Goal: Task Accomplishment & Management: Manage account settings

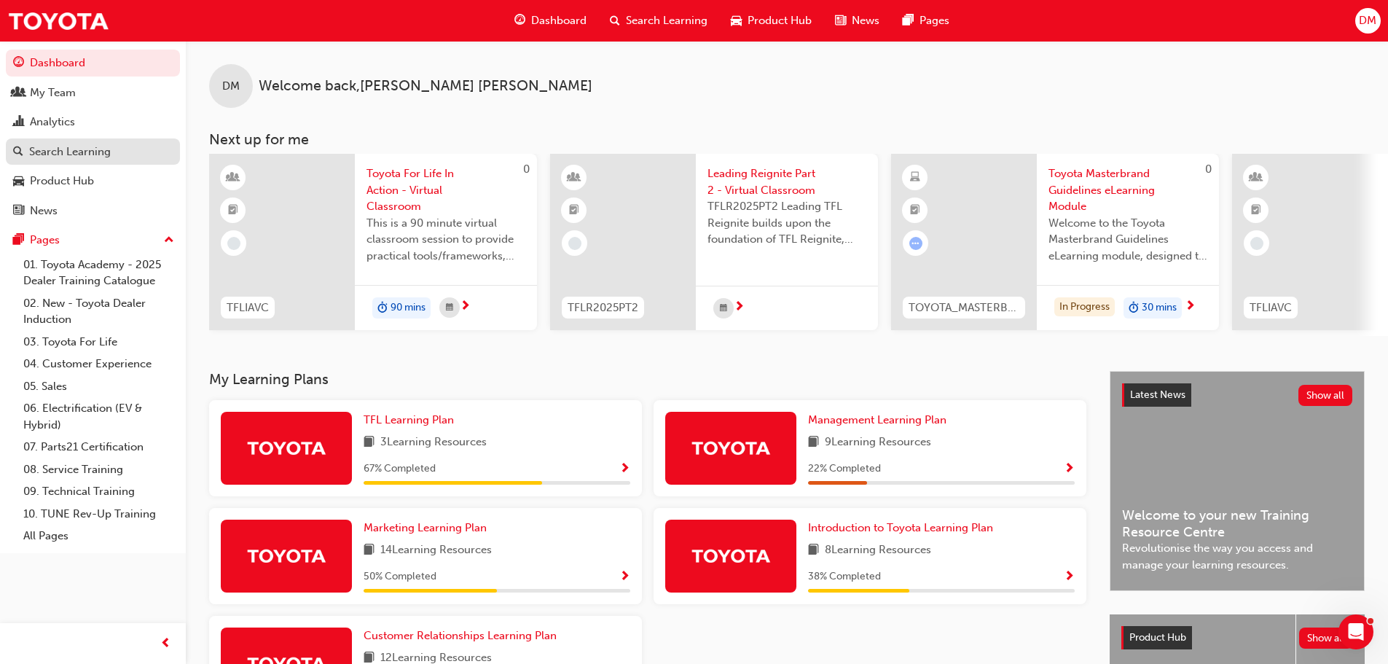
click at [95, 150] on div "Search Learning" at bounding box center [70, 152] width 82 height 17
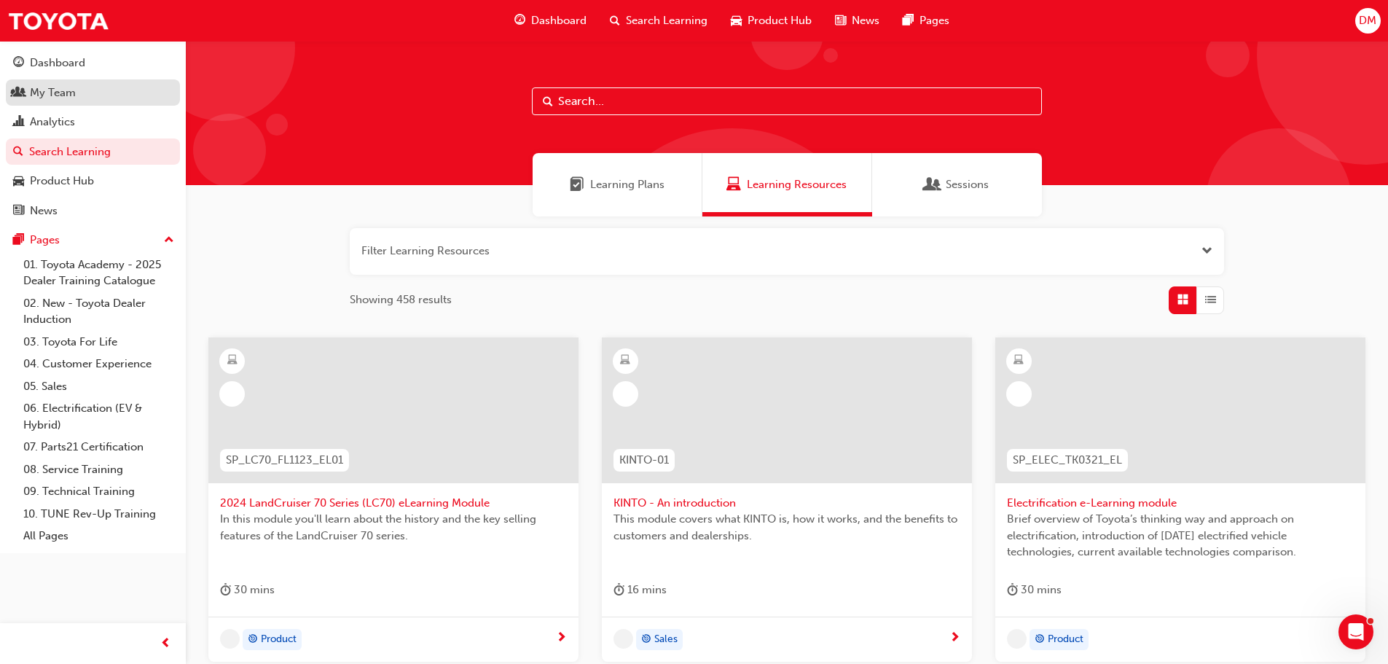
click at [101, 84] on div "My Team" at bounding box center [93, 93] width 160 height 18
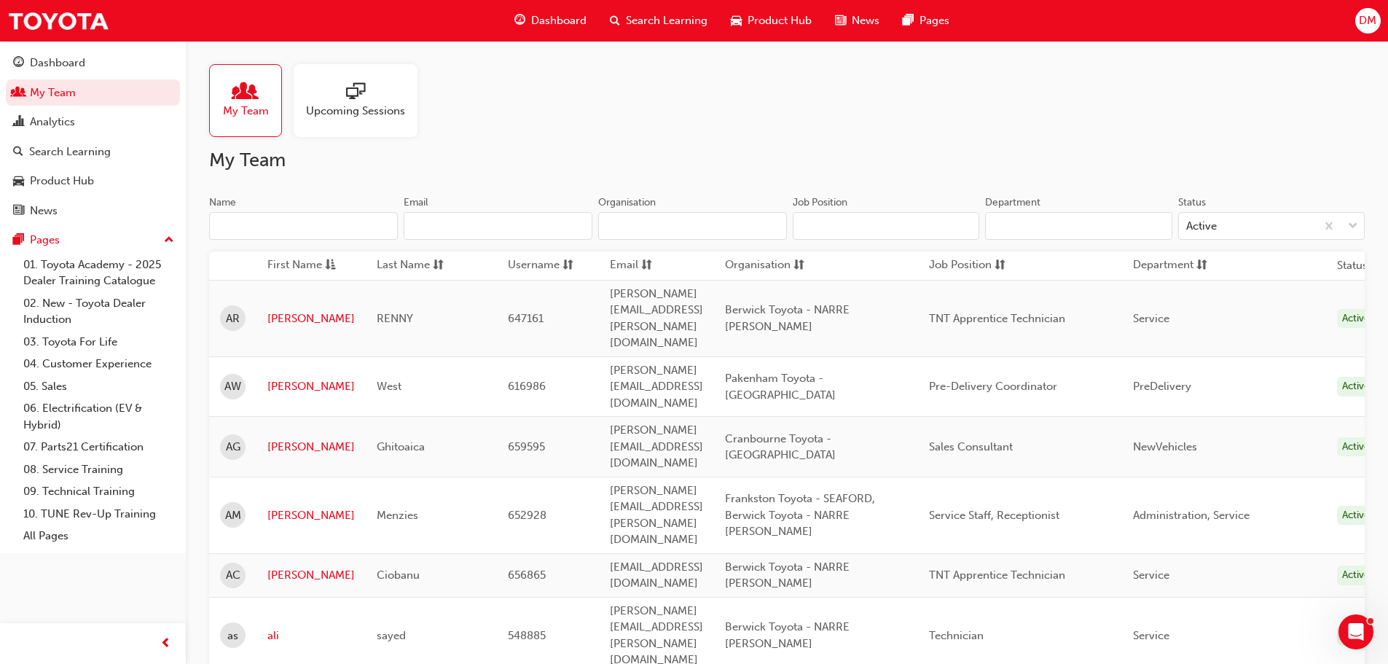
click at [267, 217] on input "Name" at bounding box center [303, 226] width 189 height 28
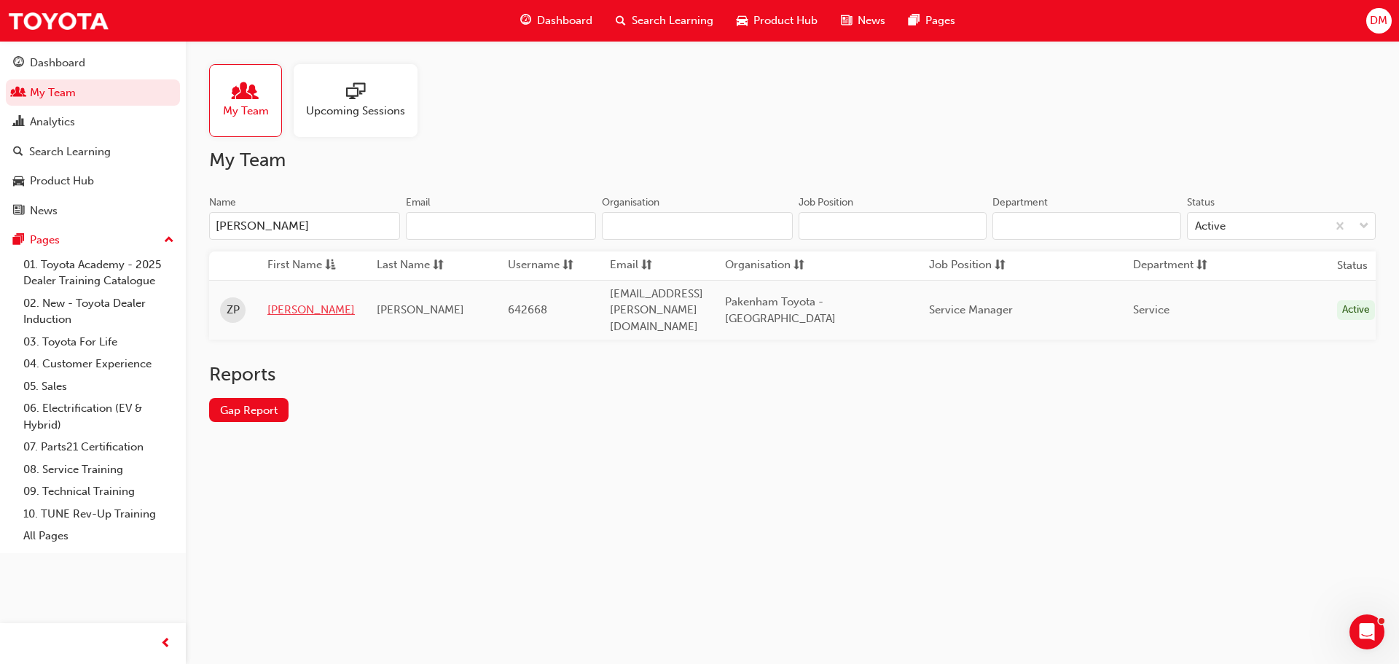
type input "[PERSON_NAME]"
click at [278, 302] on link "[PERSON_NAME]" at bounding box center [310, 310] width 87 height 17
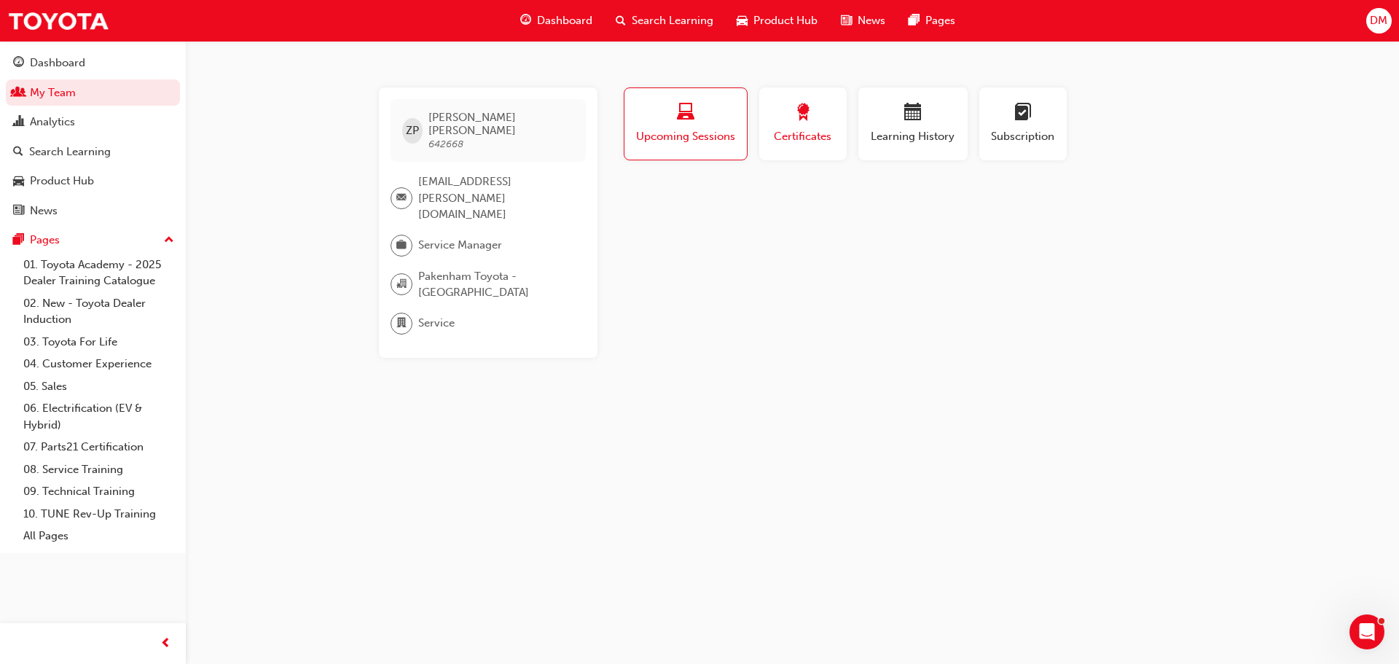
click at [795, 138] on span "Certificates" at bounding box center [803, 136] width 66 height 17
click at [910, 142] on span "Learning History" at bounding box center [913, 136] width 87 height 17
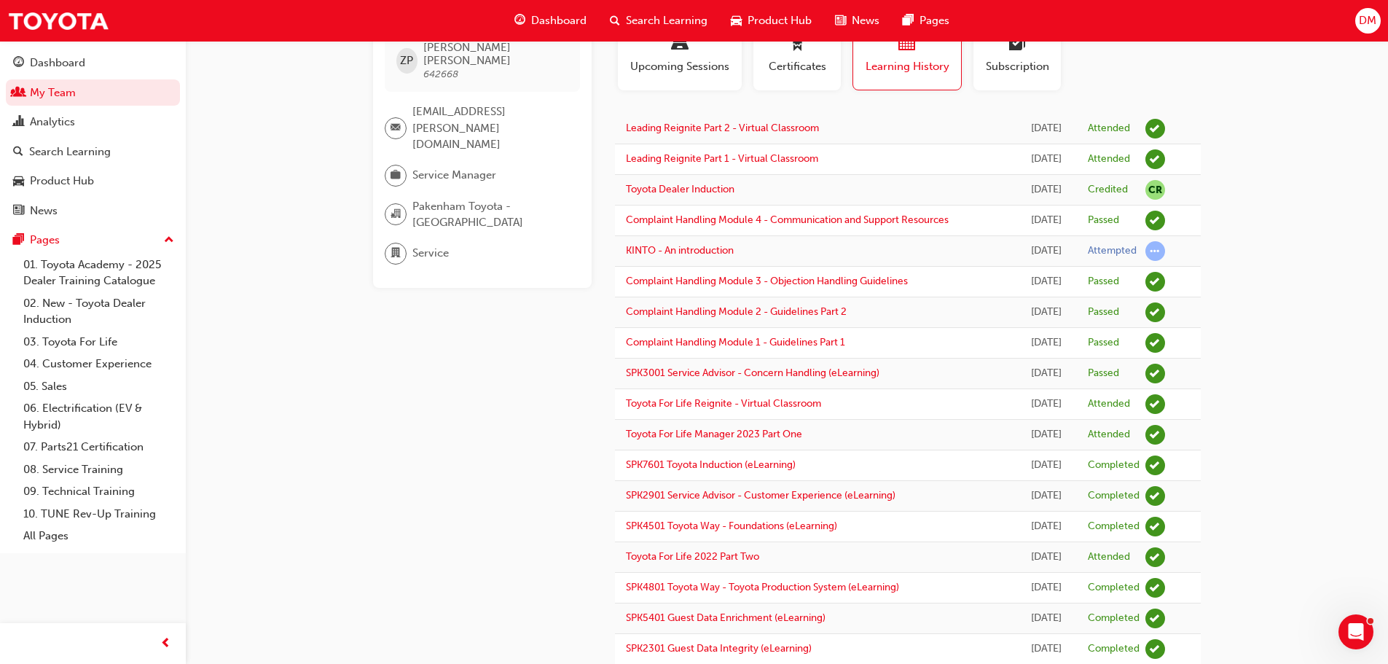
scroll to position [15, 0]
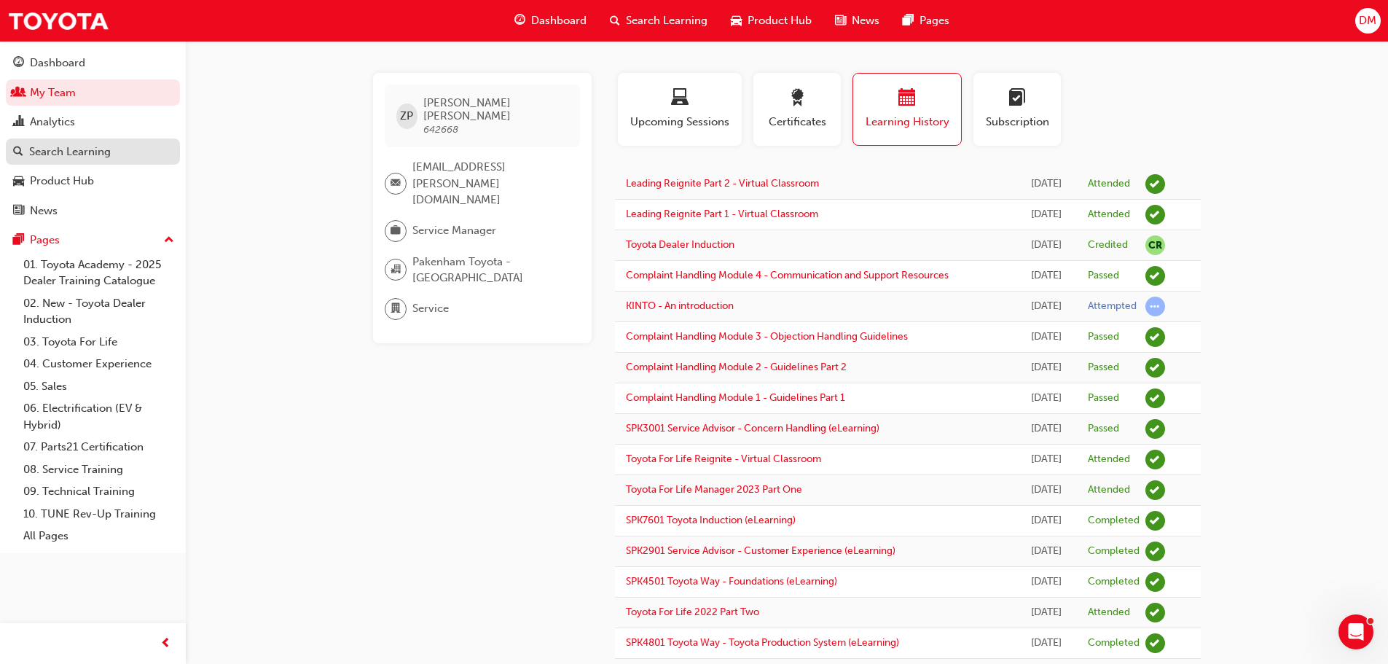
click at [103, 146] on div "Search Learning" at bounding box center [70, 152] width 82 height 17
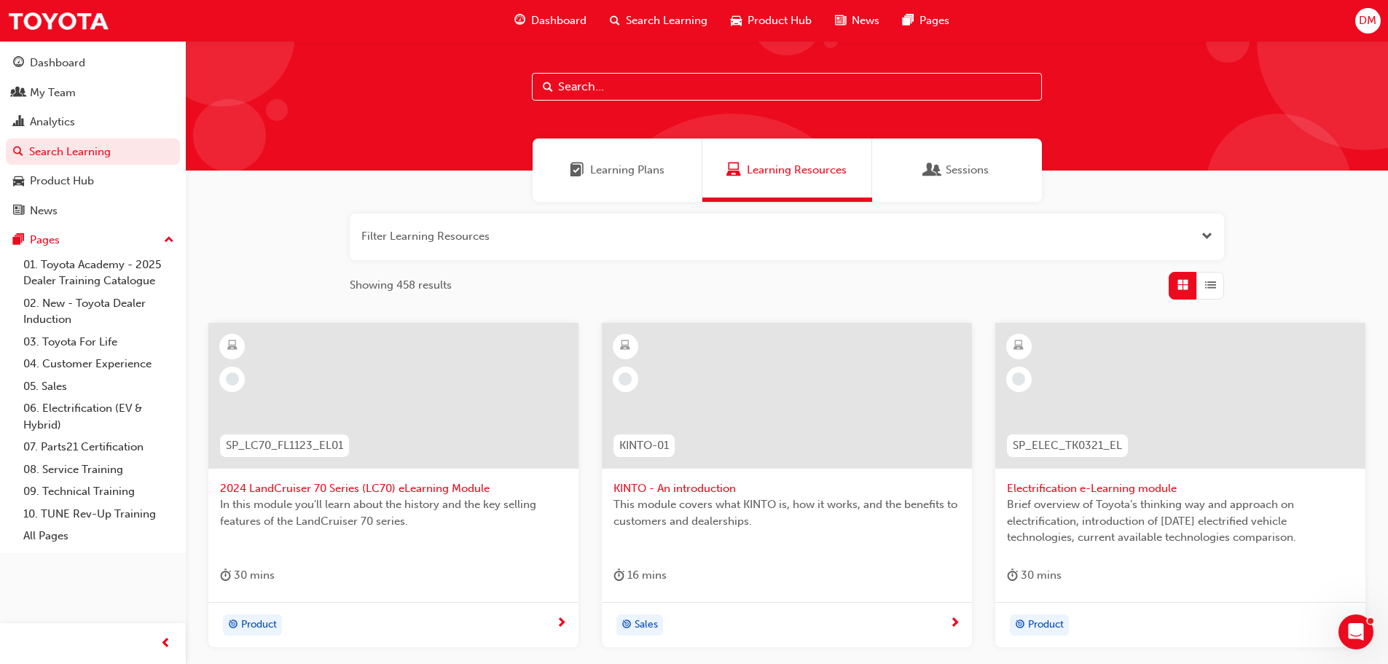
click at [6, 47] on button "Dashboard My Team Analytics Search Learning Product Hub News Pages" at bounding box center [93, 137] width 174 height 180
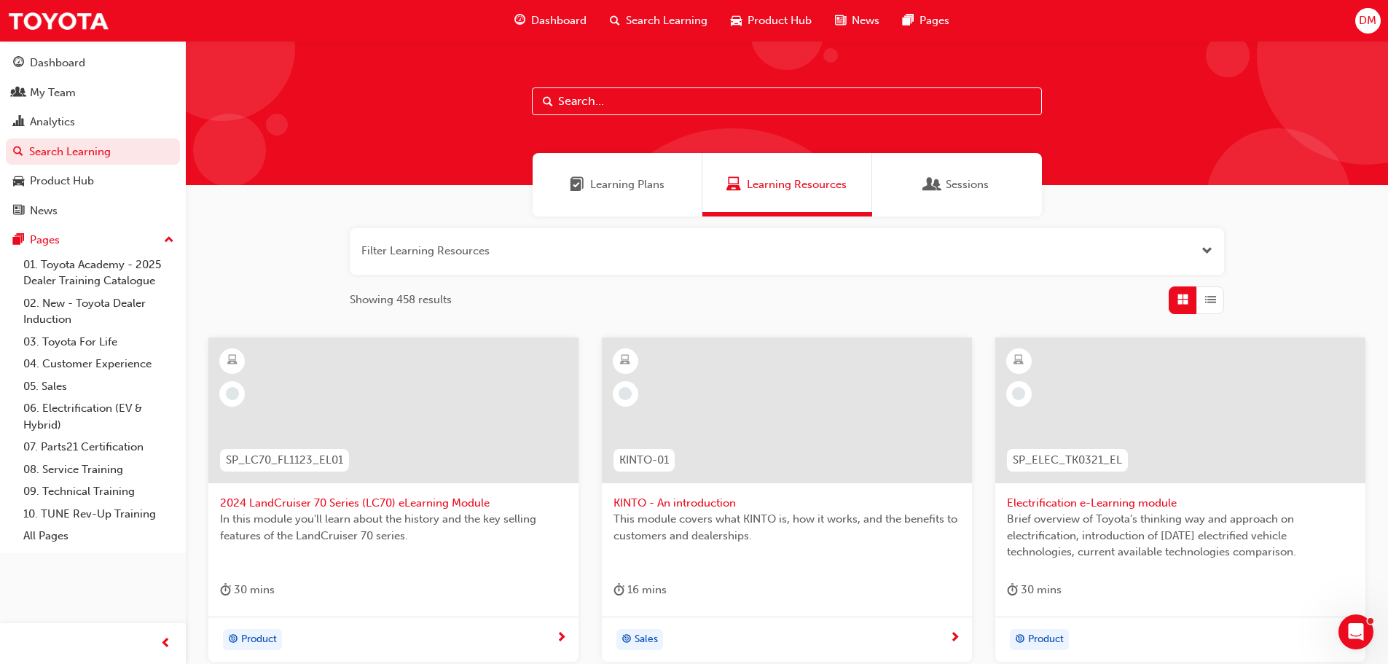
drag, startPoint x: 603, startPoint y: 105, endPoint x: 577, endPoint y: 105, distance: 26.2
click at [582, 105] on input "text" at bounding box center [787, 101] width 510 height 28
click at [936, 184] on span "Sessions" at bounding box center [933, 184] width 15 height 17
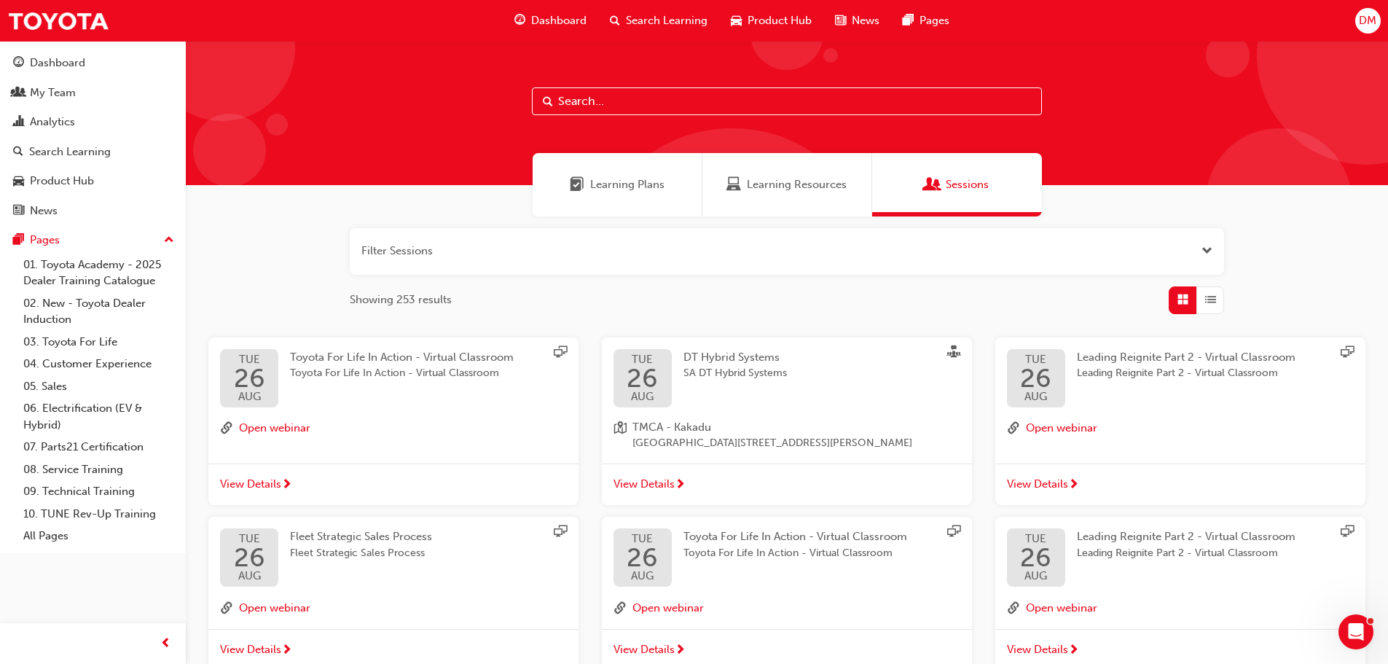
click at [568, 102] on input "text" at bounding box center [787, 101] width 510 height 28
click at [606, 189] on span "Learning Plans" at bounding box center [627, 184] width 74 height 17
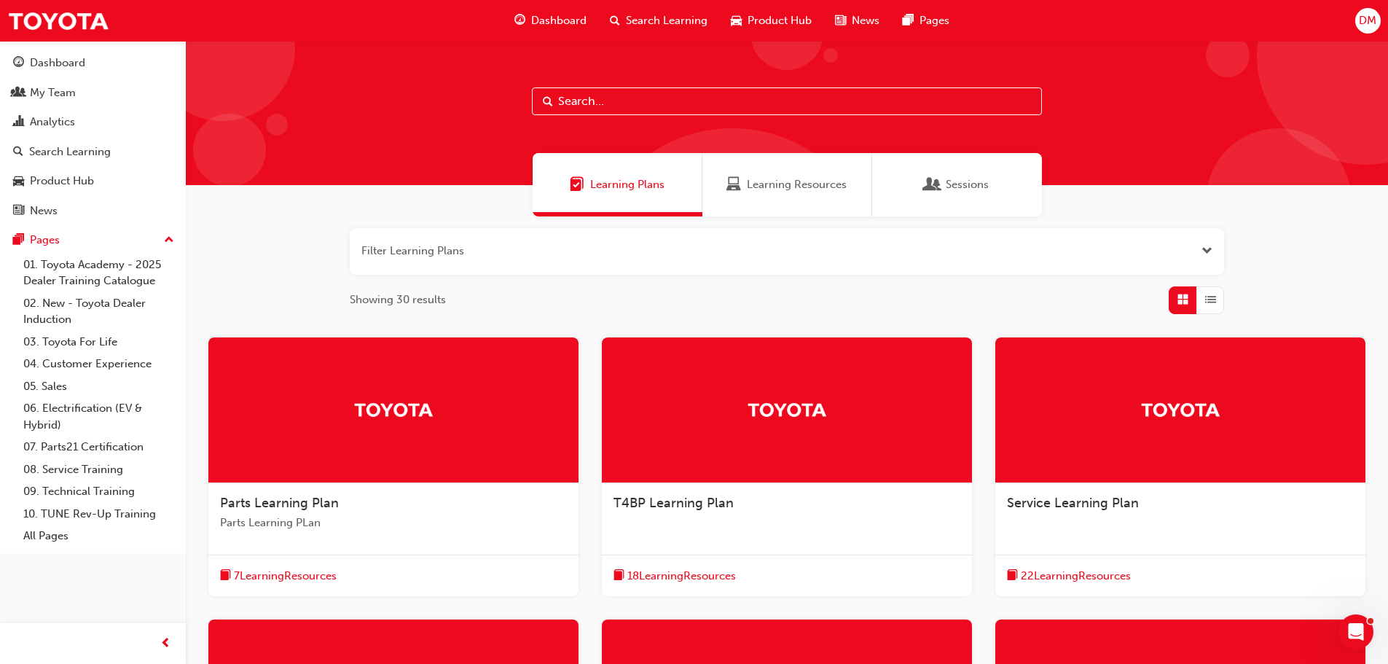
click at [773, 187] on span "Learning Resources" at bounding box center [797, 184] width 100 height 17
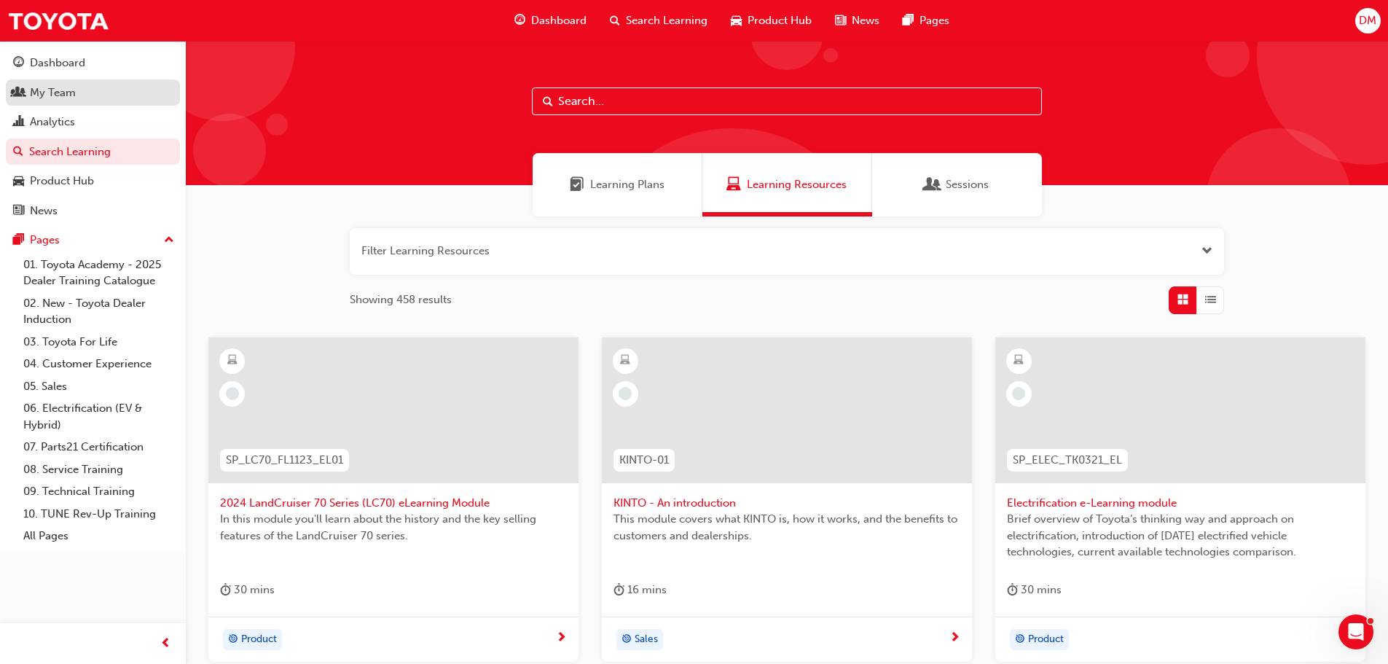
click at [93, 99] on div "My Team" at bounding box center [93, 93] width 160 height 18
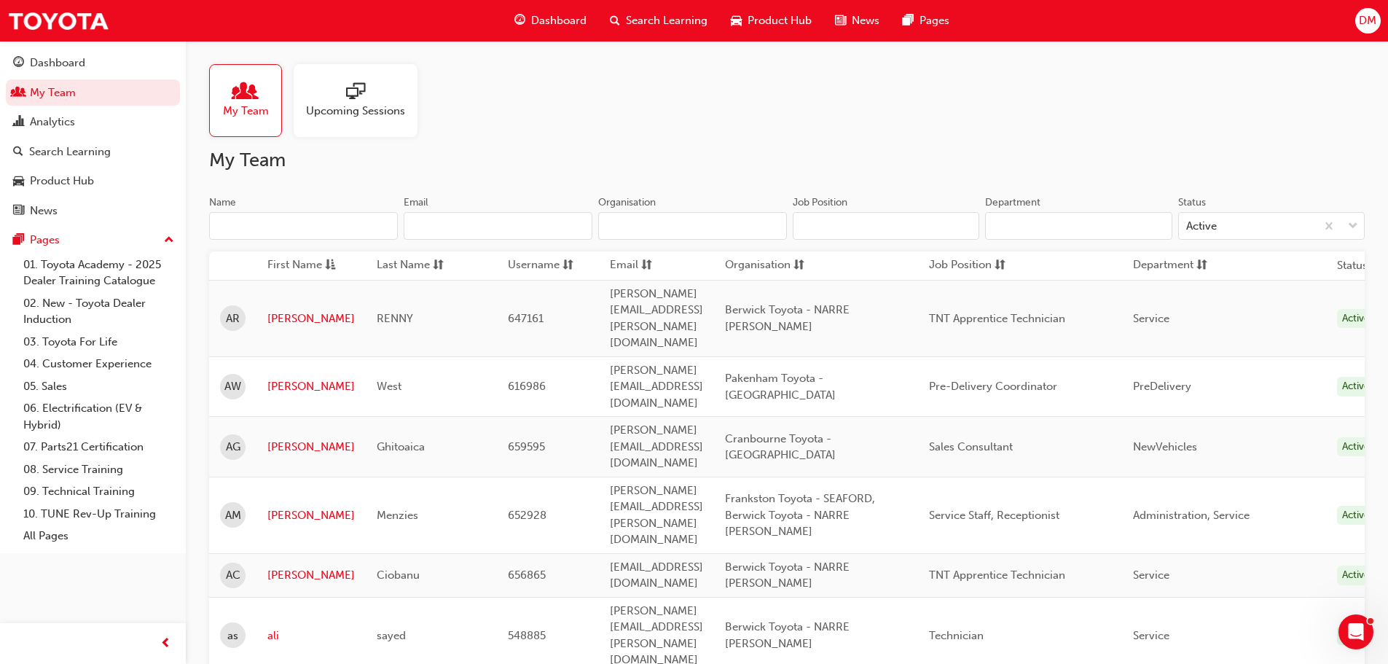
click at [326, 219] on input "Name" at bounding box center [303, 226] width 189 height 28
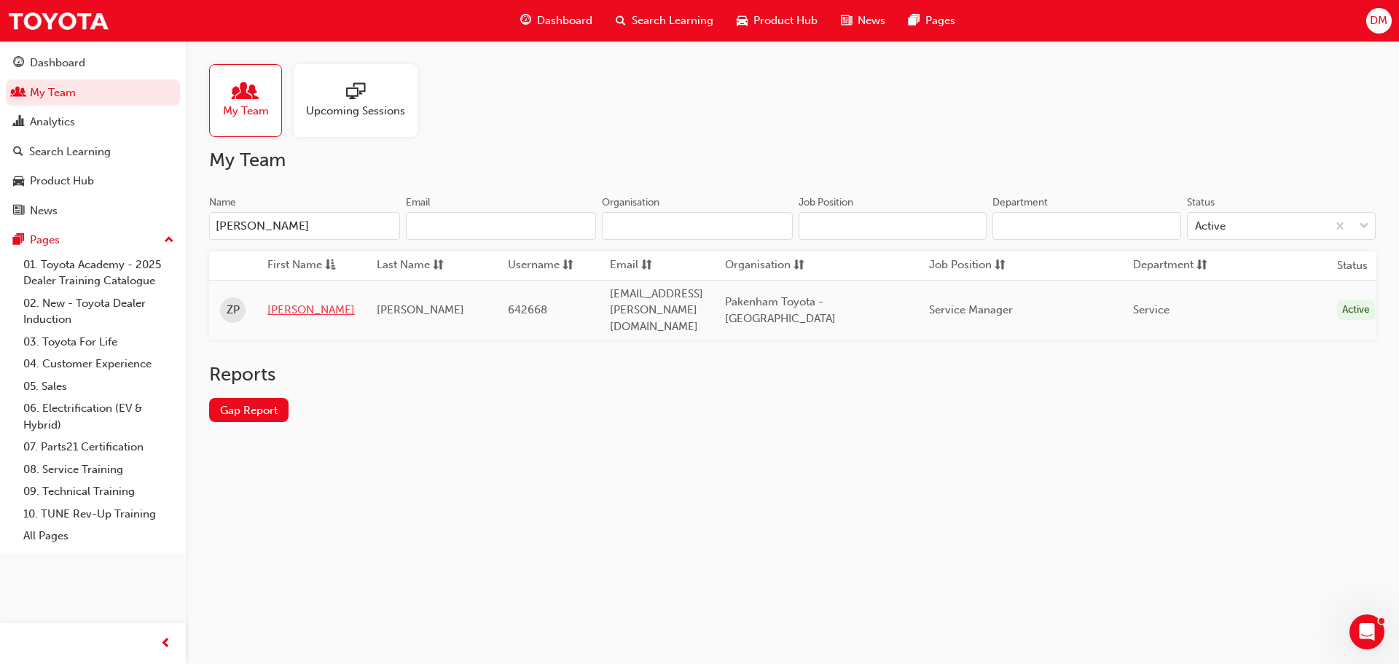
type input "[PERSON_NAME]"
click at [278, 302] on link "[PERSON_NAME]" at bounding box center [310, 310] width 87 height 17
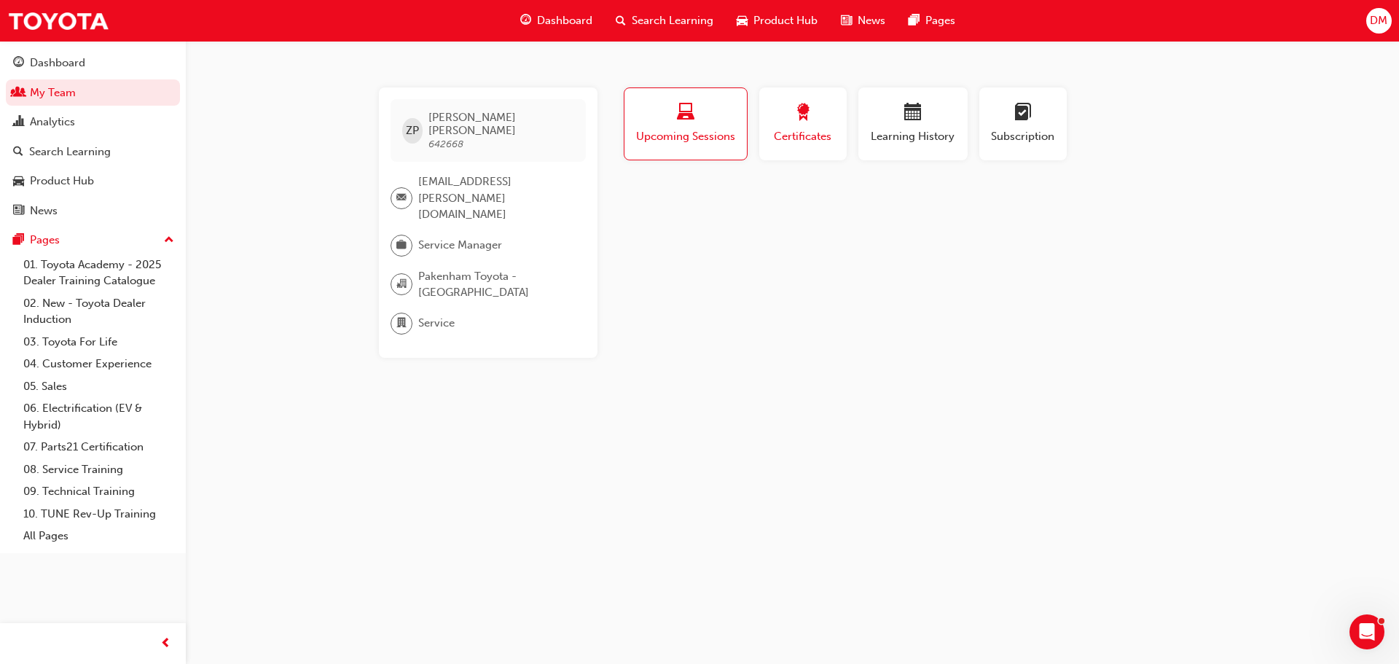
click at [793, 136] on span "Certificates" at bounding box center [803, 136] width 66 height 17
click at [894, 139] on span "Learning History" at bounding box center [913, 136] width 87 height 17
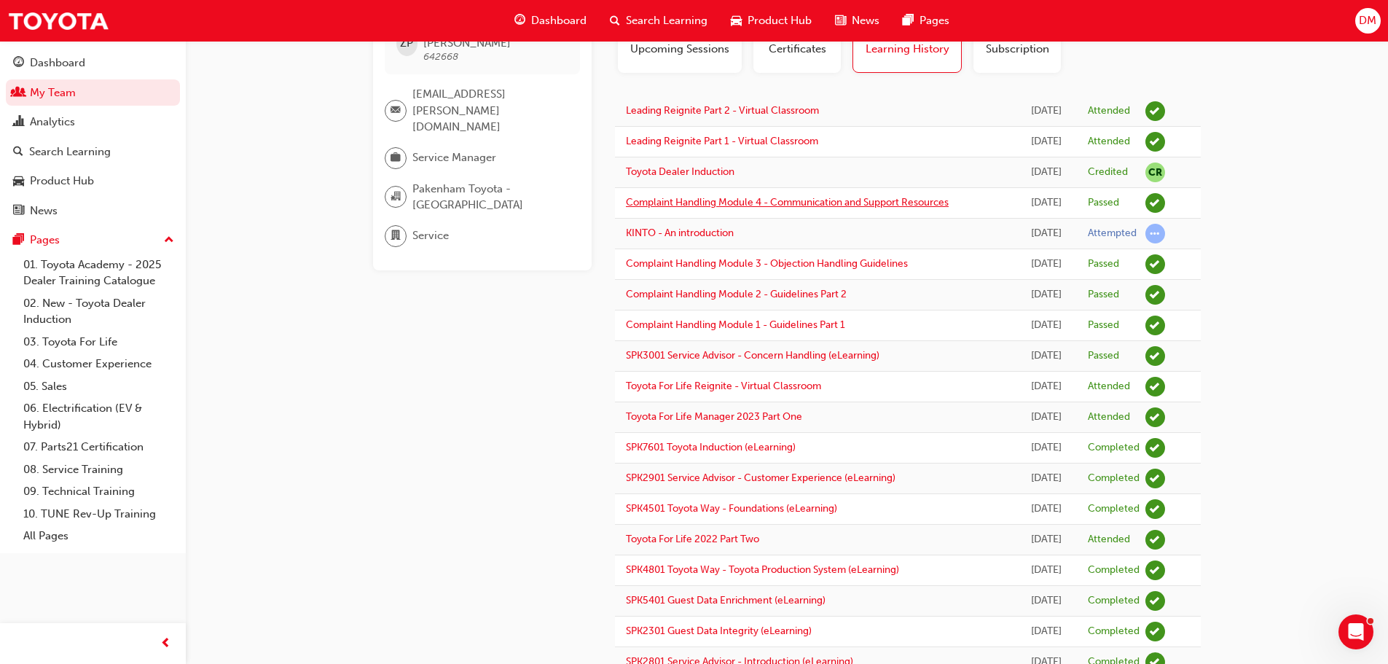
scroll to position [15, 0]
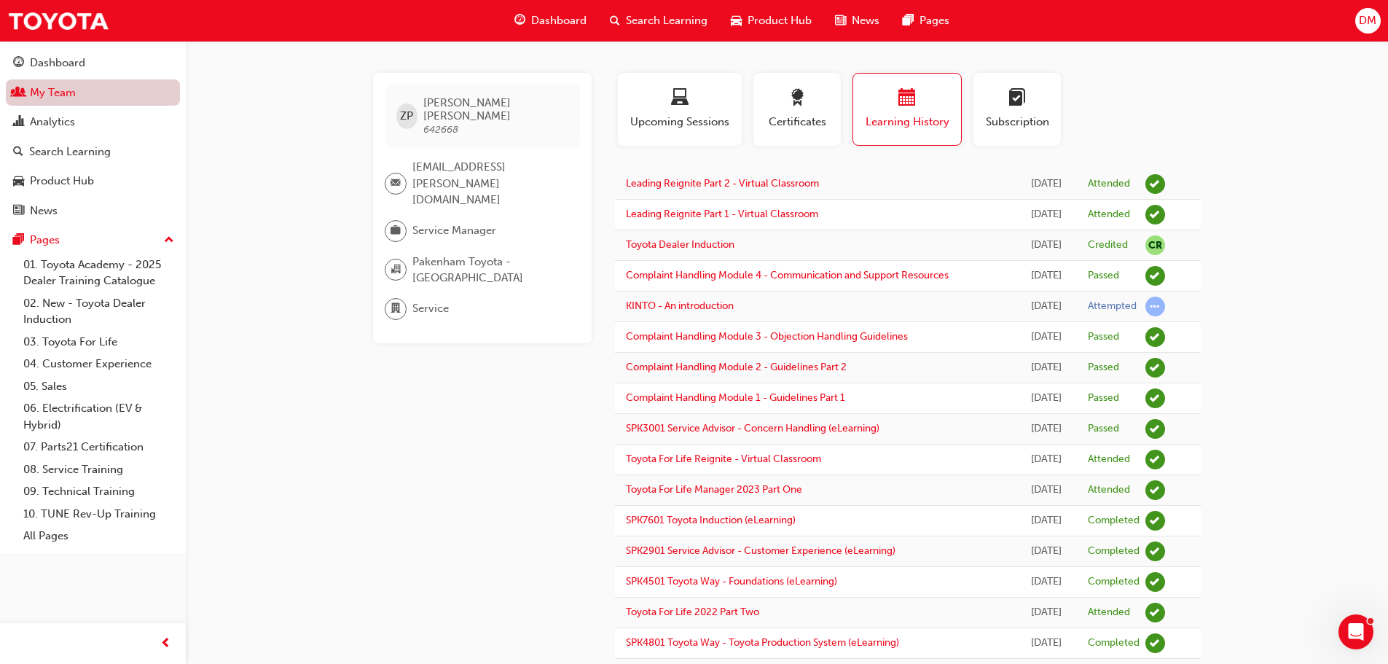
drag, startPoint x: 72, startPoint y: 94, endPoint x: 97, endPoint y: 89, distance: 25.3
click at [72, 94] on link "My Team" at bounding box center [93, 92] width 174 height 27
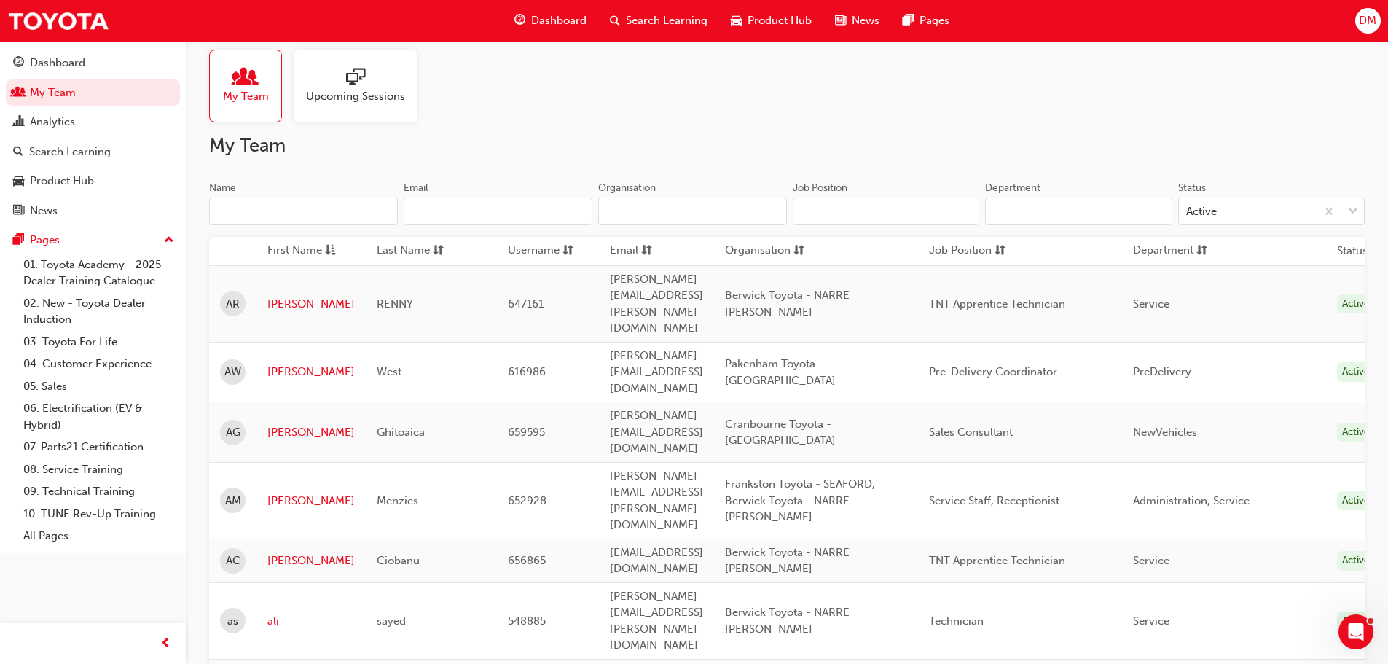
click at [300, 211] on input "Name" at bounding box center [303, 212] width 189 height 28
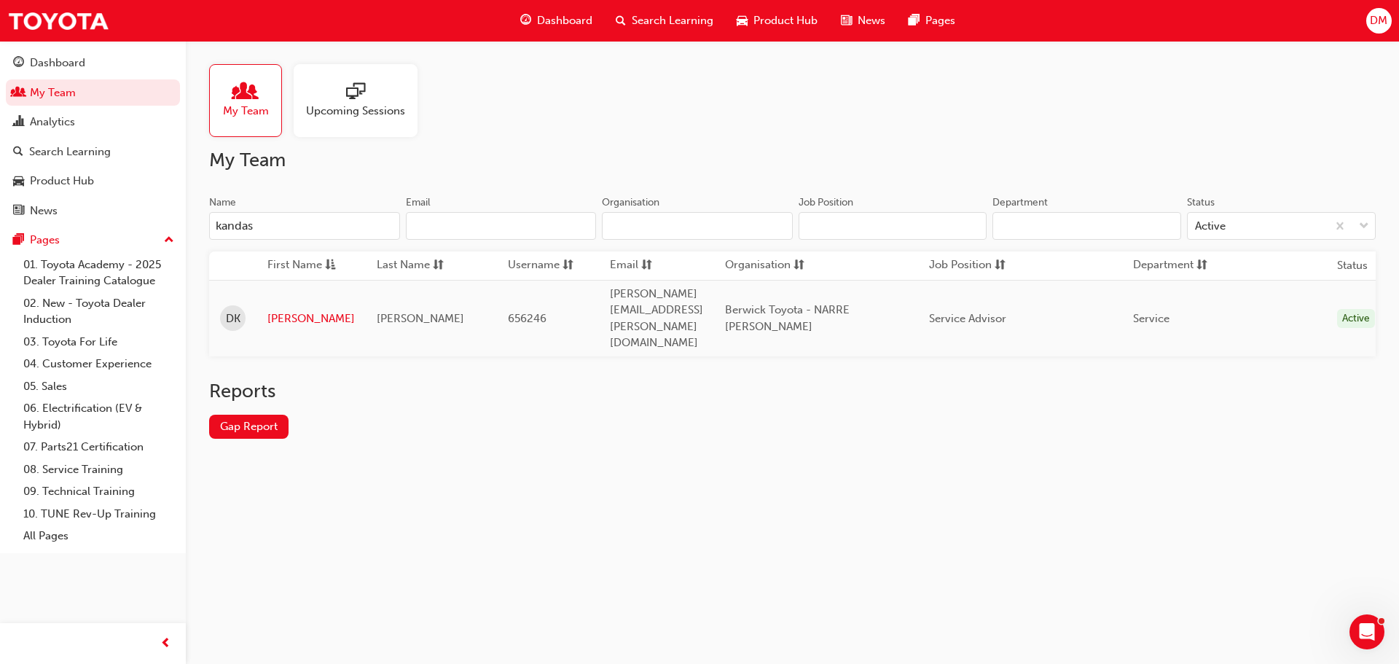
type input "kandas"
click at [290, 310] on link "[PERSON_NAME]" at bounding box center [310, 318] width 87 height 17
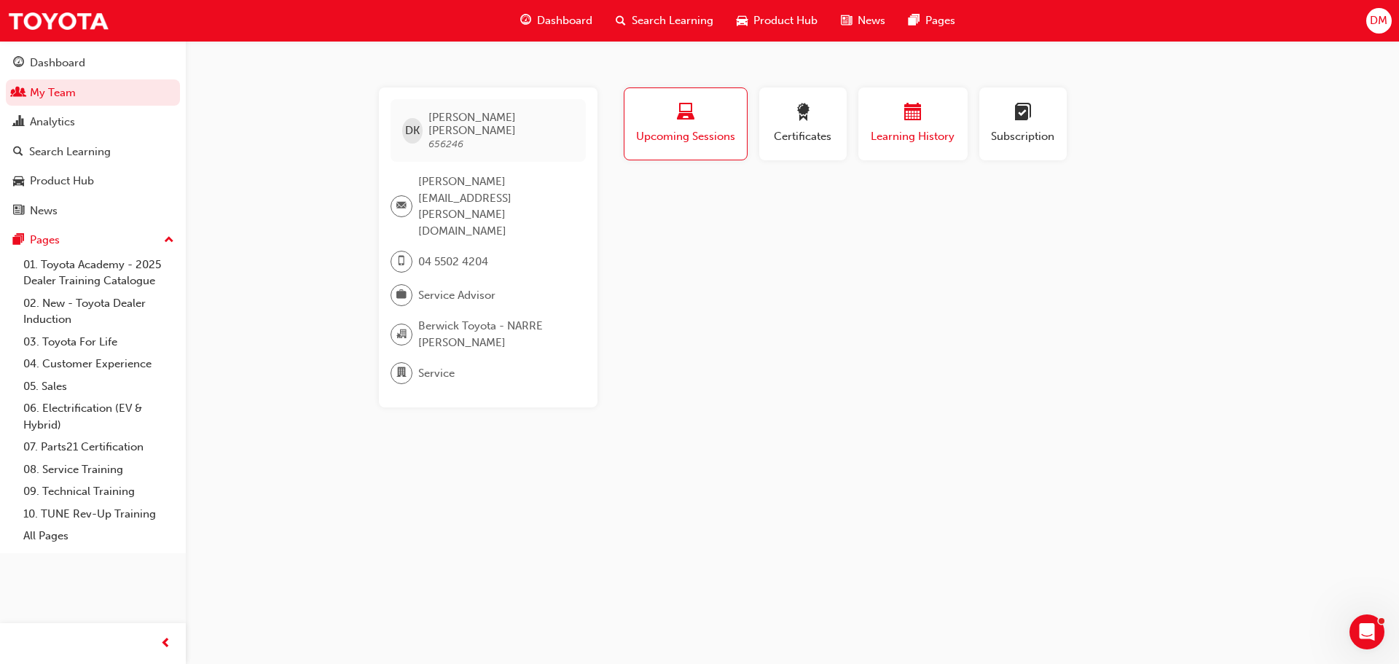
click at [895, 133] on span "Learning History" at bounding box center [913, 136] width 87 height 17
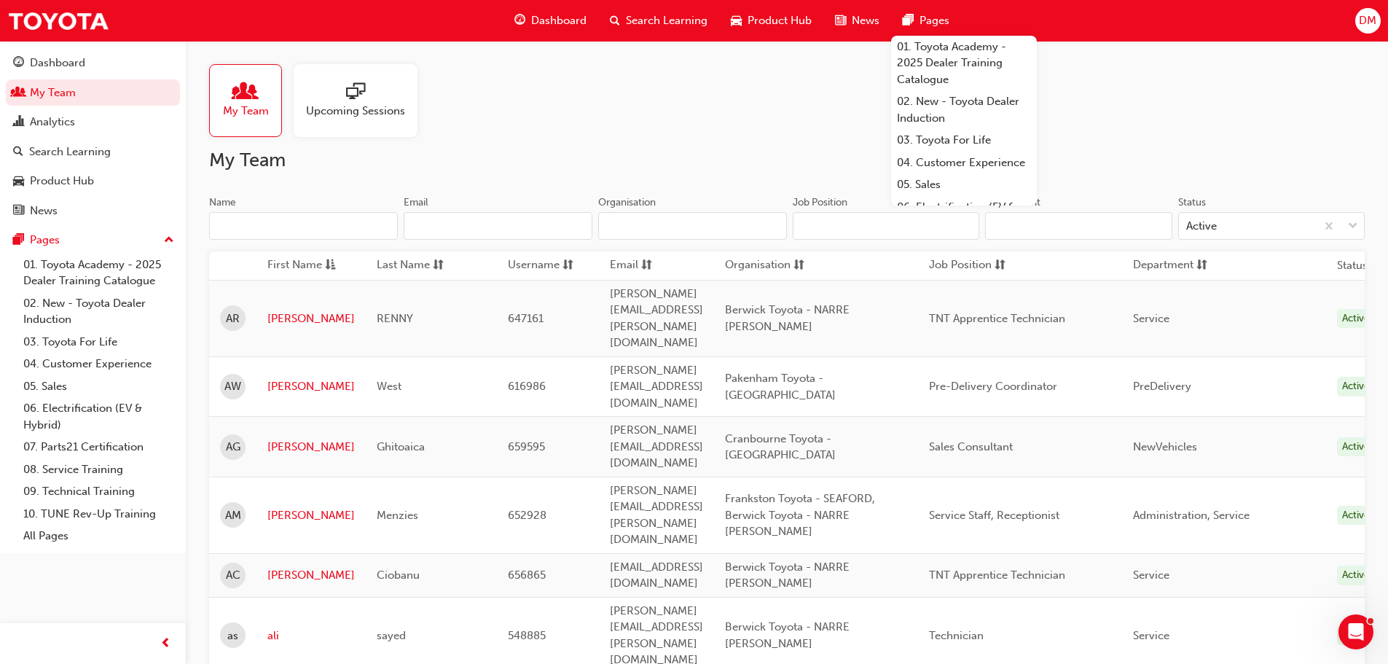
click at [293, 230] on input "Name" at bounding box center [303, 226] width 189 height 28
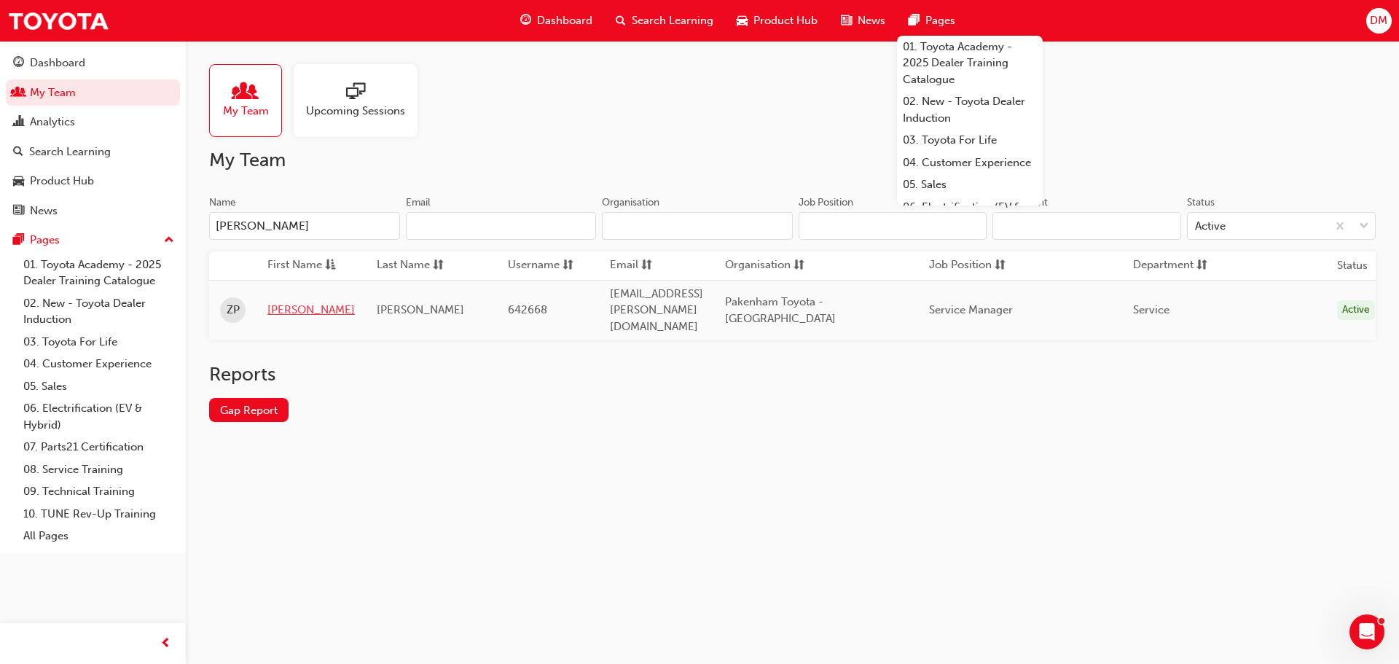
type input "[PERSON_NAME]"
click at [275, 302] on link "[PERSON_NAME]" at bounding box center [310, 310] width 87 height 17
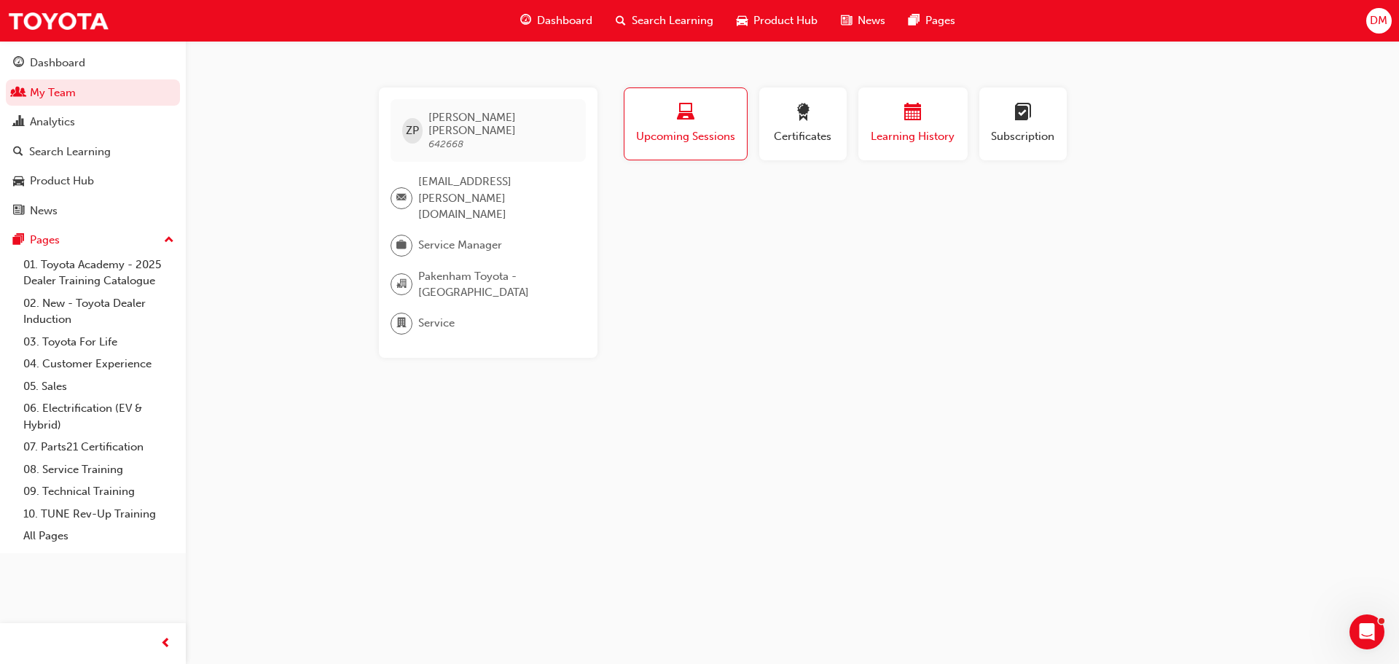
click at [893, 140] on span "Learning History" at bounding box center [913, 136] width 87 height 17
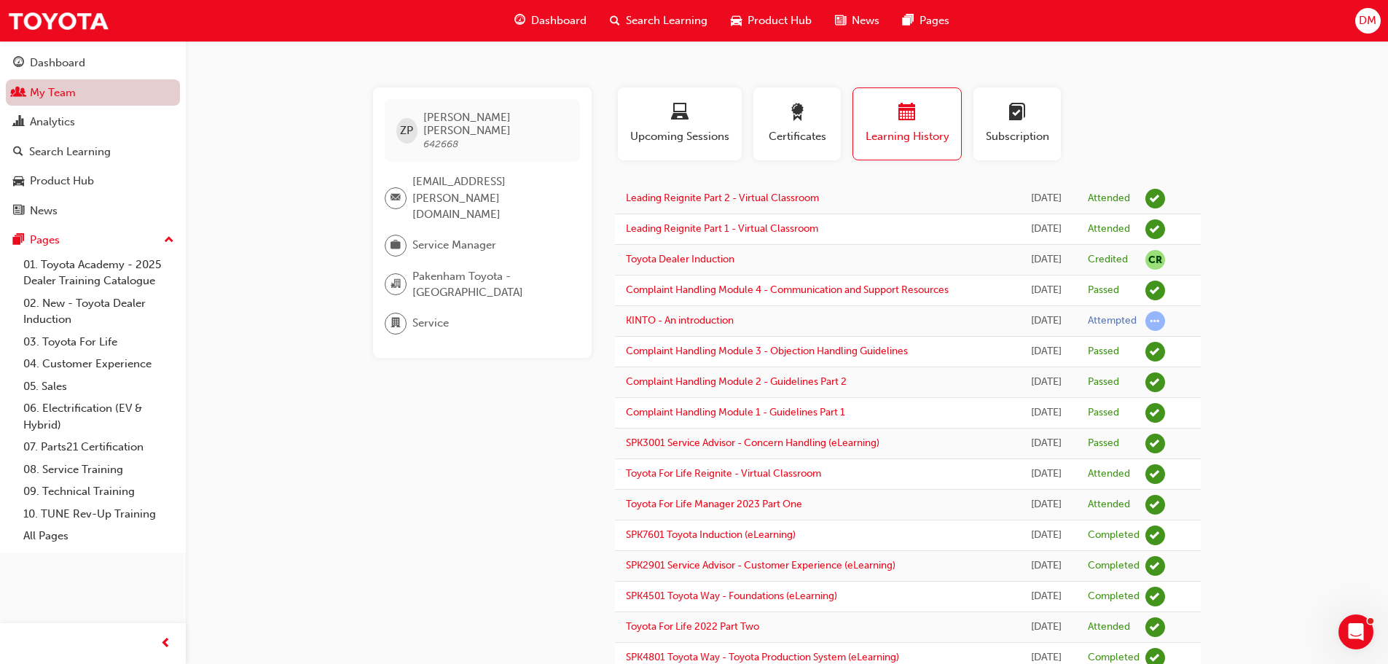
drag, startPoint x: 63, startPoint y: 91, endPoint x: 105, endPoint y: 104, distance: 43.6
click at [64, 91] on link "My Team" at bounding box center [93, 92] width 174 height 27
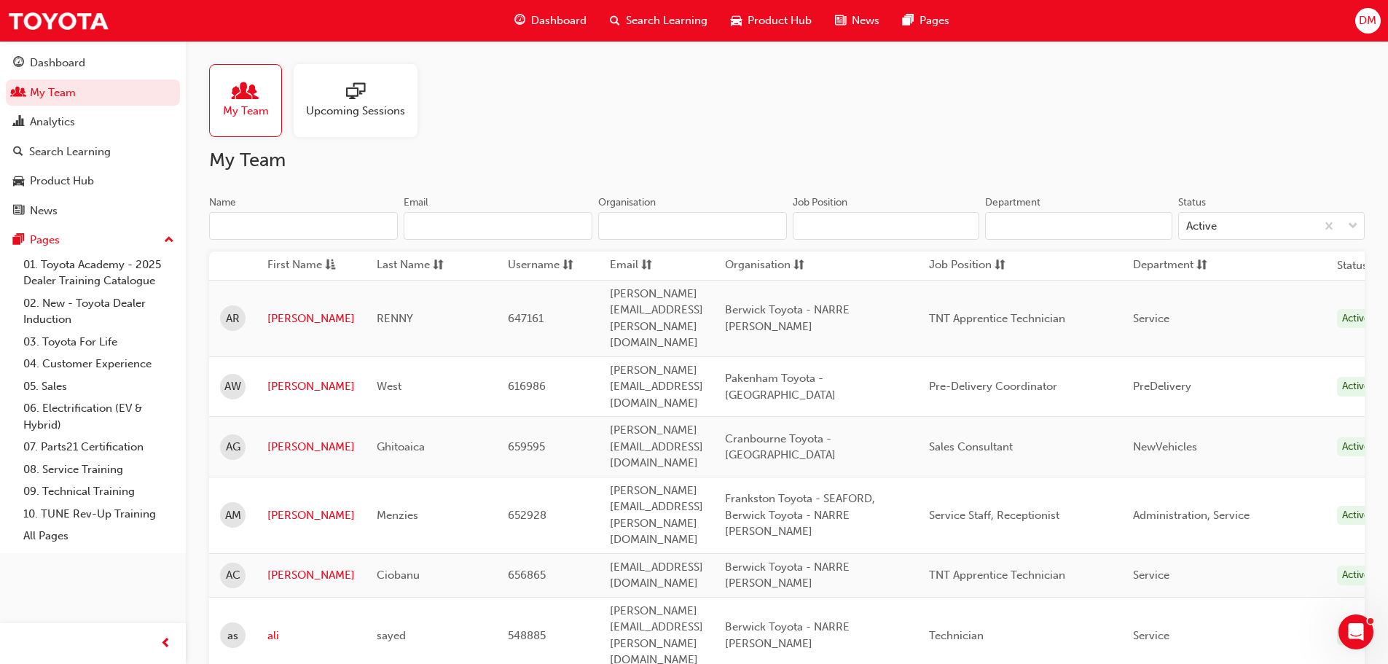
click at [301, 227] on input "Name" at bounding box center [303, 226] width 189 height 28
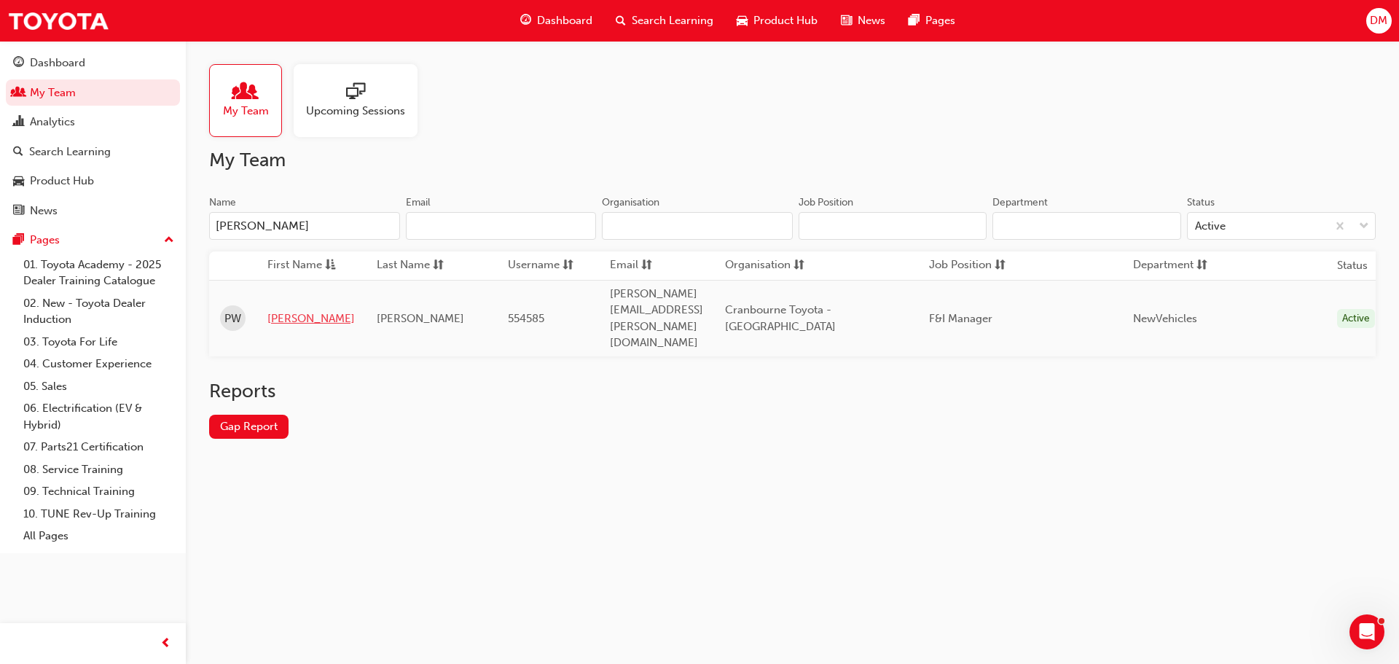
type input "[PERSON_NAME]"
click at [277, 310] on link "[PERSON_NAME]" at bounding box center [310, 318] width 87 height 17
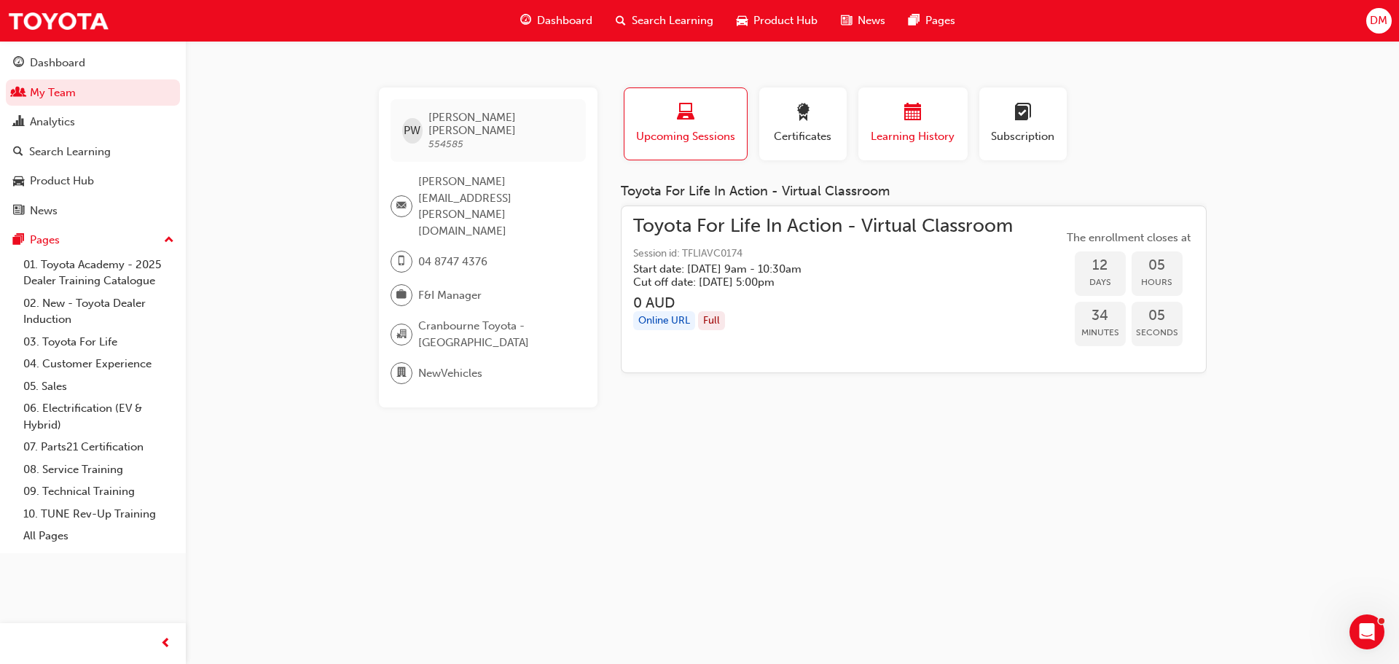
click at [910, 138] on span "Learning History" at bounding box center [913, 136] width 87 height 17
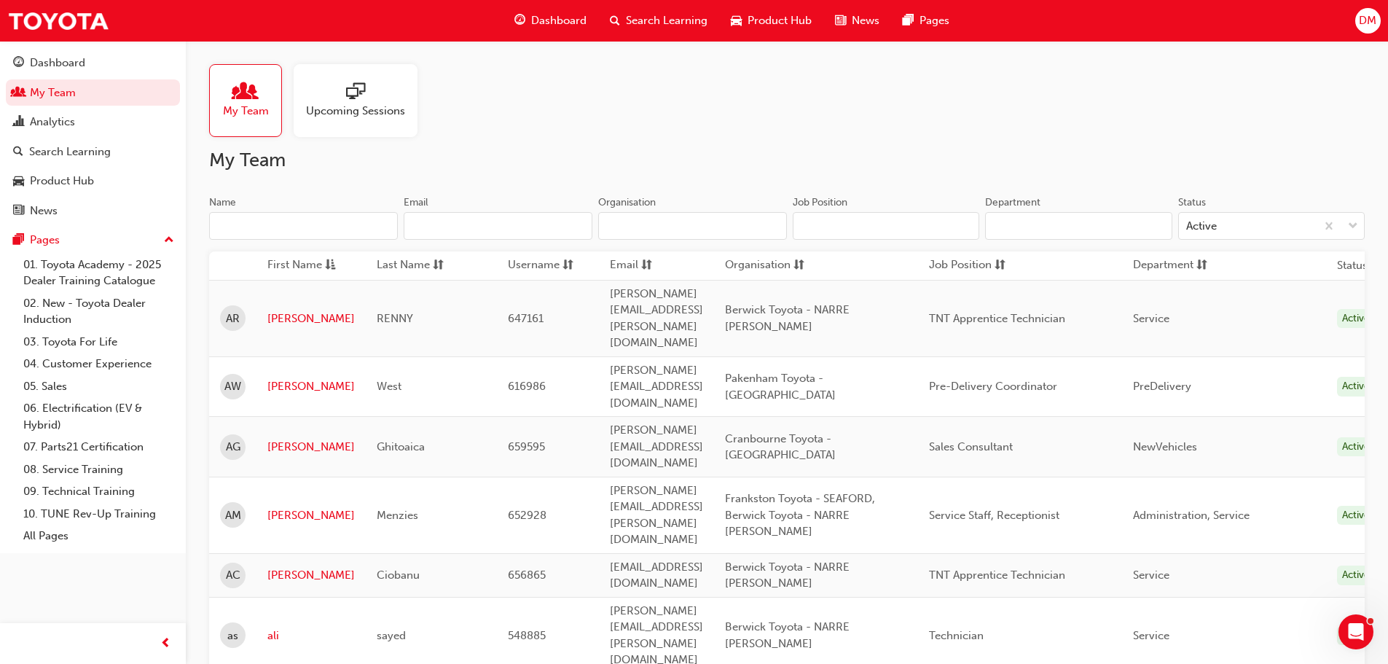
click at [281, 219] on input "Name" at bounding box center [303, 226] width 189 height 28
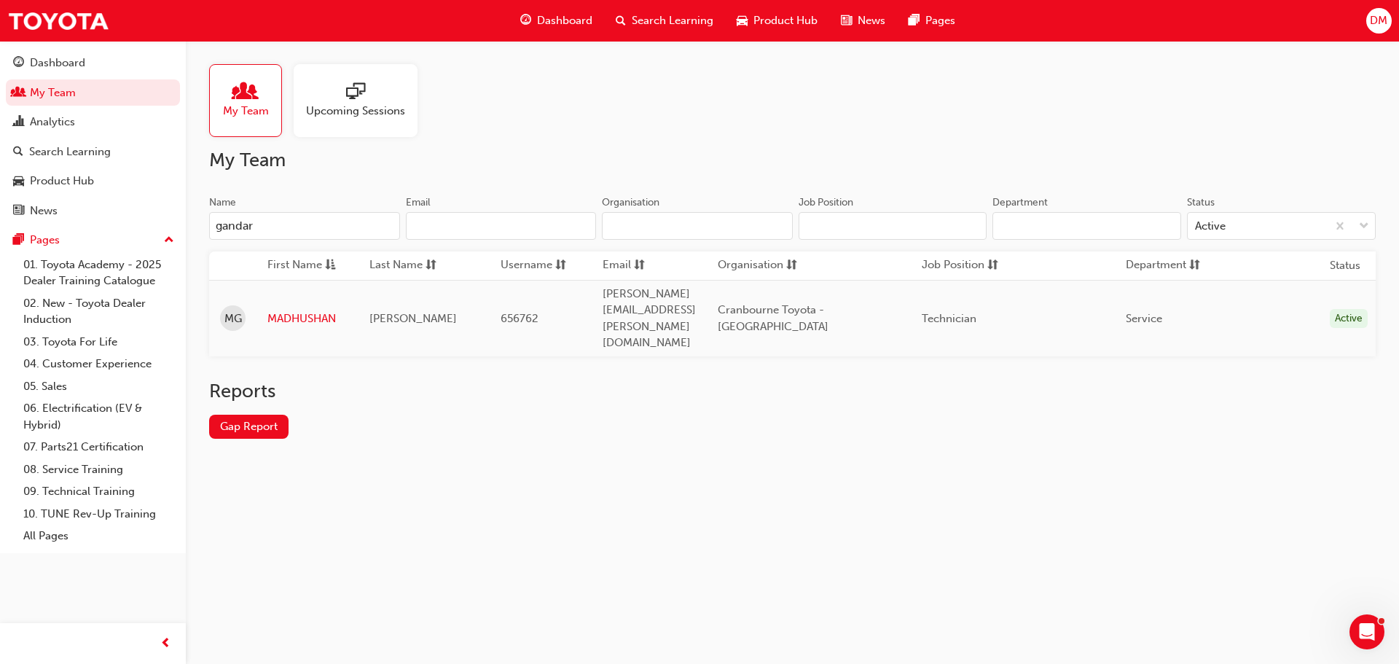
type input "gandar"
click at [304, 292] on td "MADHUSHAN" at bounding box center [308, 318] width 102 height 77
click at [279, 310] on link "MADHUSHAN" at bounding box center [307, 318] width 80 height 17
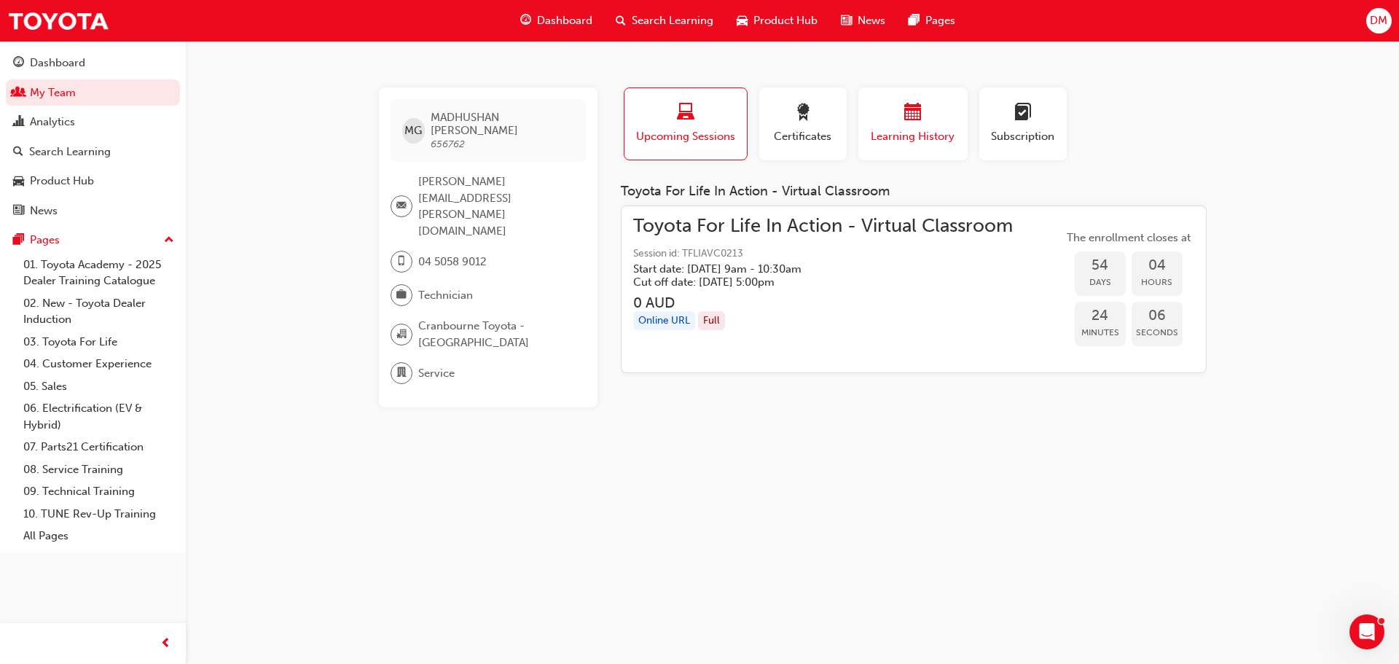
click at [898, 137] on span "Learning History" at bounding box center [913, 136] width 87 height 17
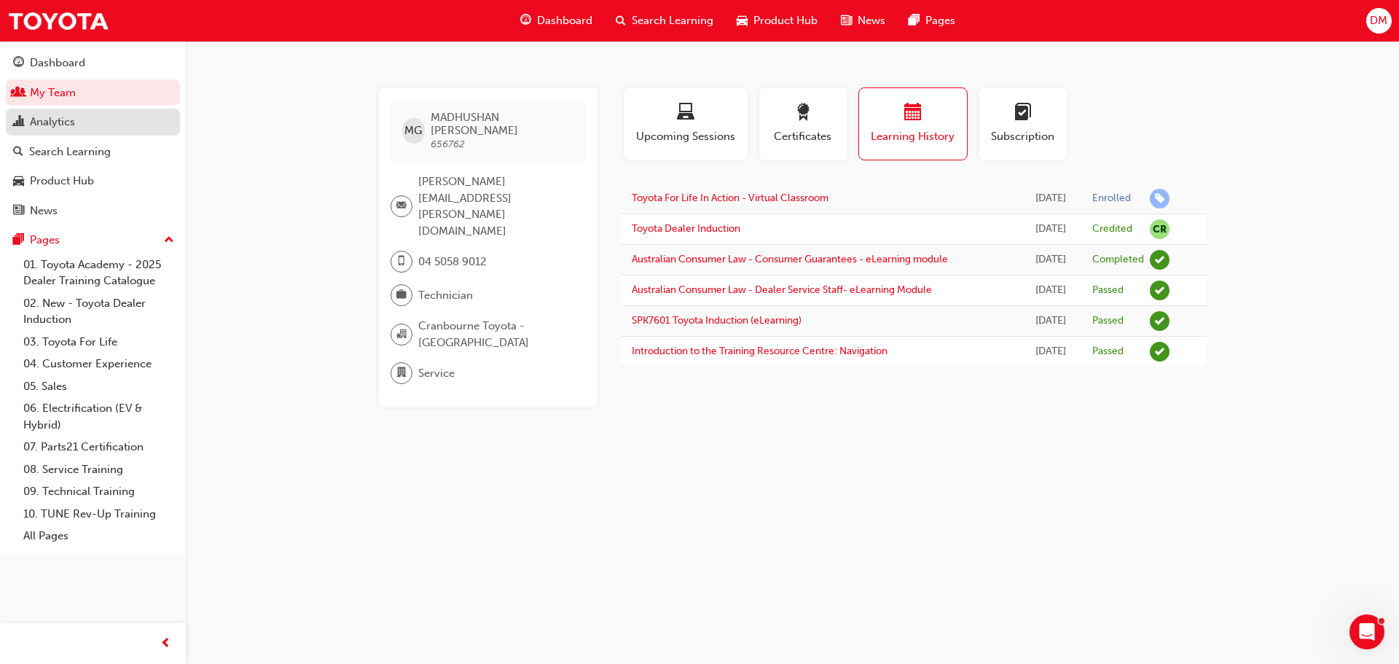
drag, startPoint x: 82, startPoint y: 150, endPoint x: 130, endPoint y: 135, distance: 50.5
click at [82, 150] on div "Search Learning" at bounding box center [70, 152] width 82 height 17
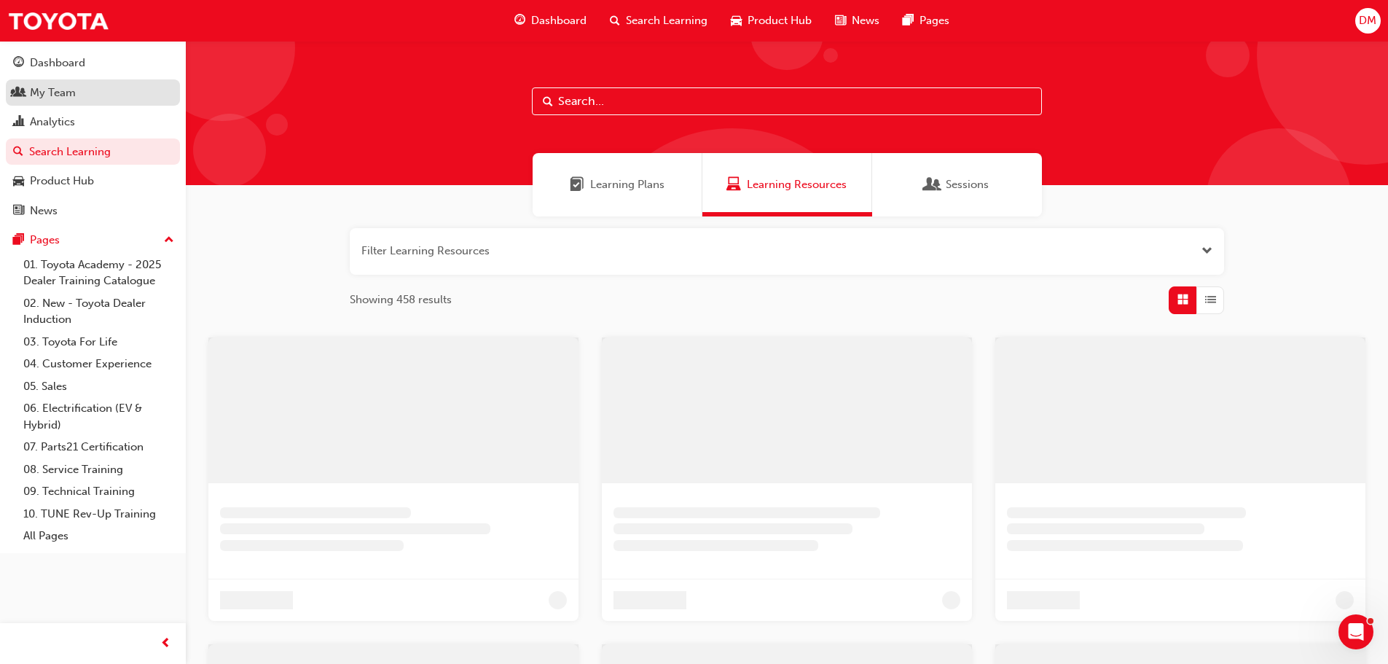
drag, startPoint x: 70, startPoint y: 92, endPoint x: 143, endPoint y: 96, distance: 73.0
click at [69, 93] on div "My Team" at bounding box center [53, 93] width 46 height 17
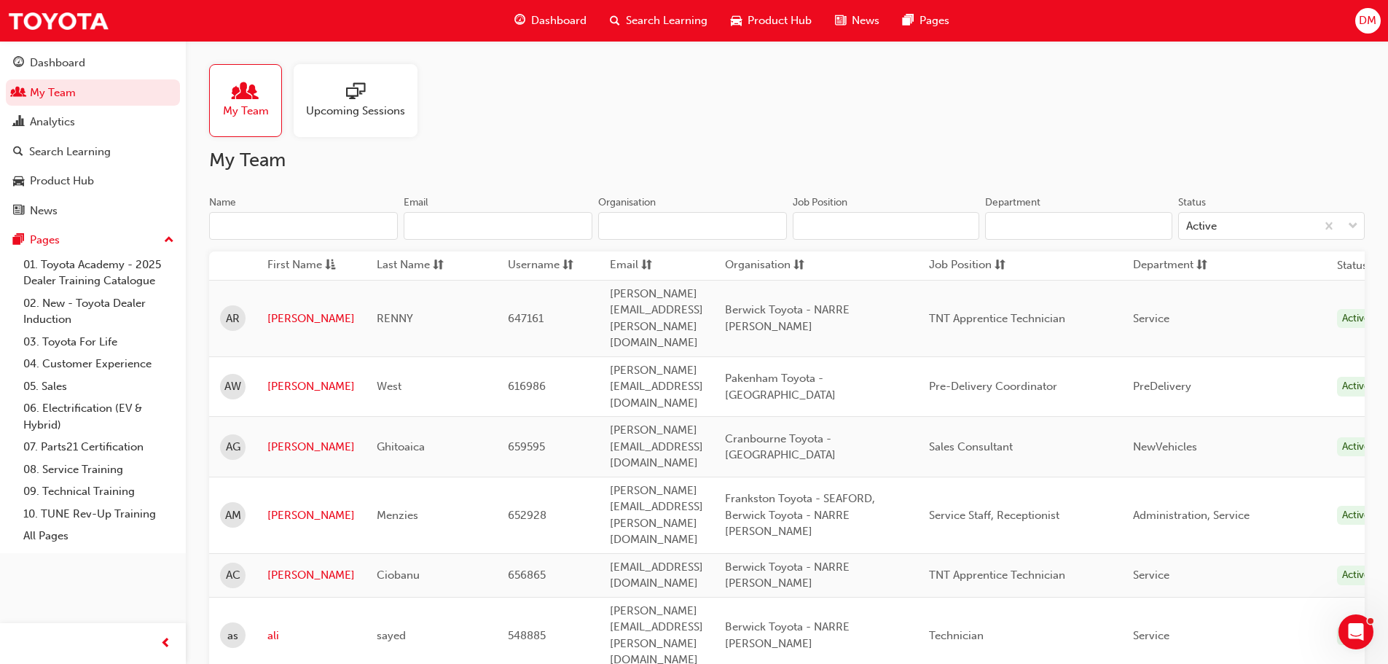
click at [290, 224] on input "Name" at bounding box center [303, 226] width 189 height 28
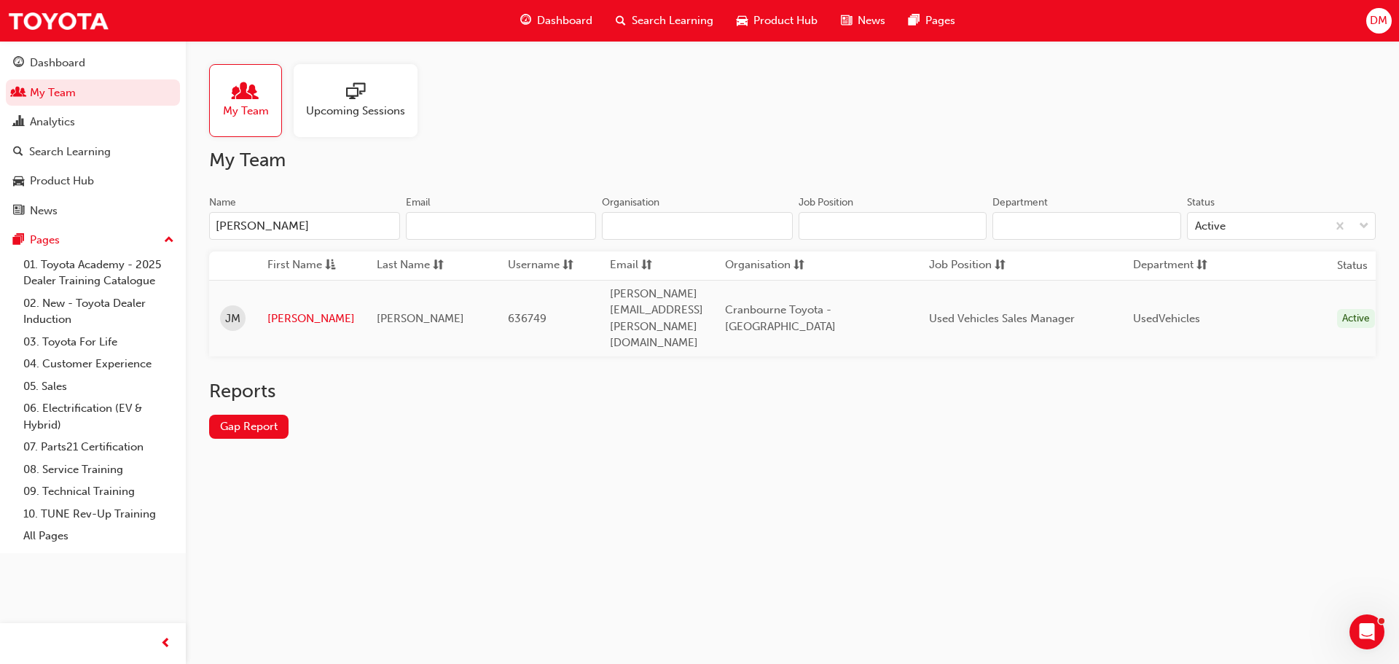
type input "[PERSON_NAME]"
click at [283, 310] on link "[PERSON_NAME]" at bounding box center [310, 318] width 87 height 17
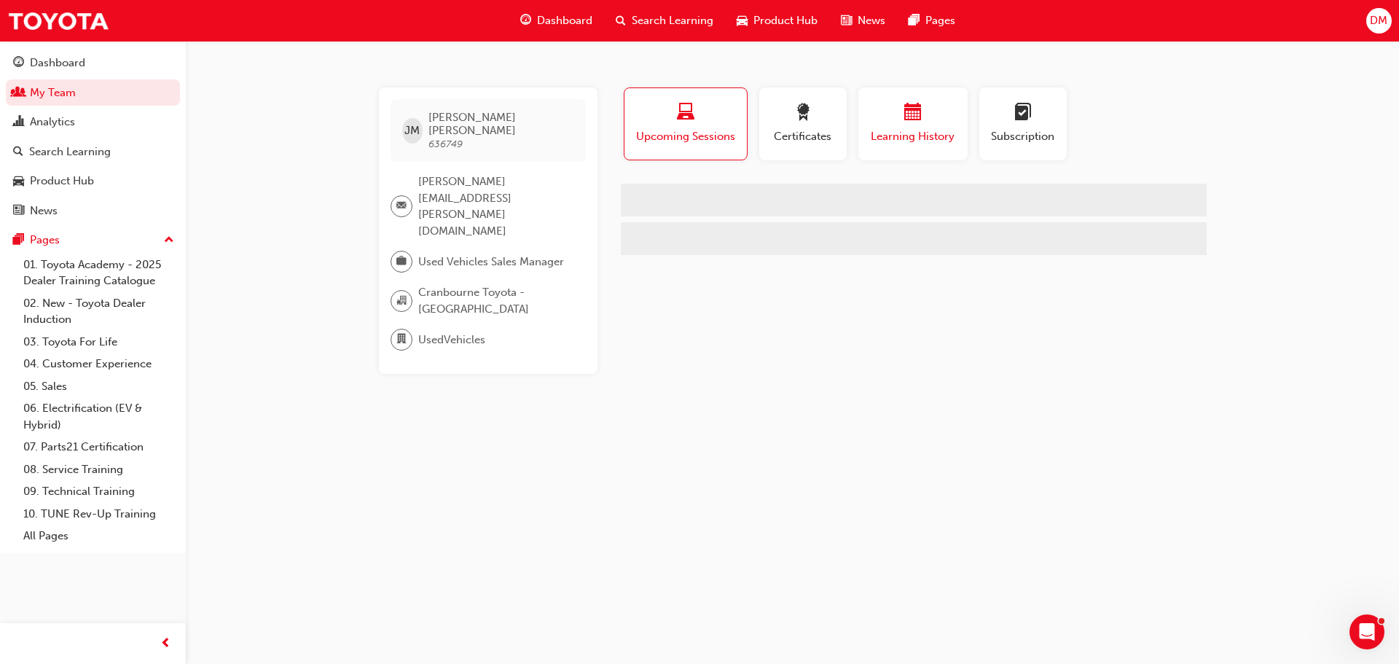
click at [902, 136] on span "Learning History" at bounding box center [913, 136] width 87 height 17
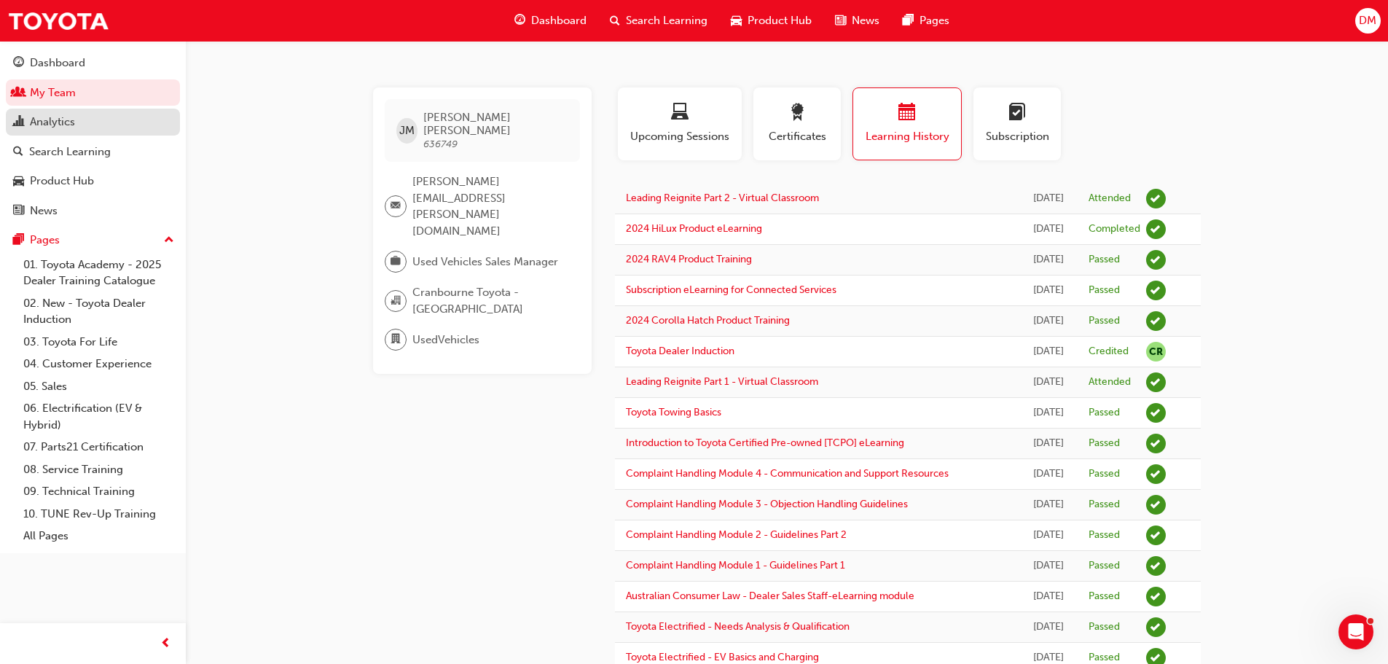
drag, startPoint x: 74, startPoint y: 93, endPoint x: 165, endPoint y: 120, distance: 95.0
click at [74, 93] on link "My Team" at bounding box center [93, 92] width 174 height 27
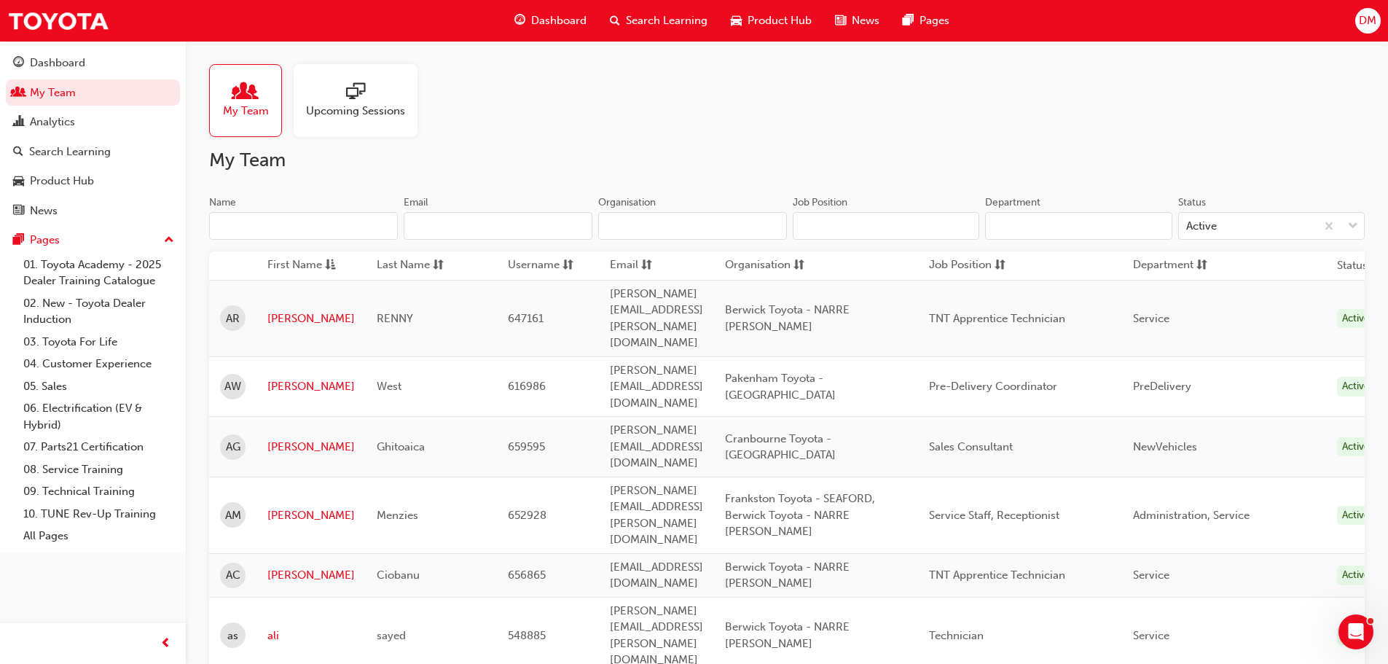
click at [275, 219] on input "Name" at bounding box center [303, 226] width 189 height 28
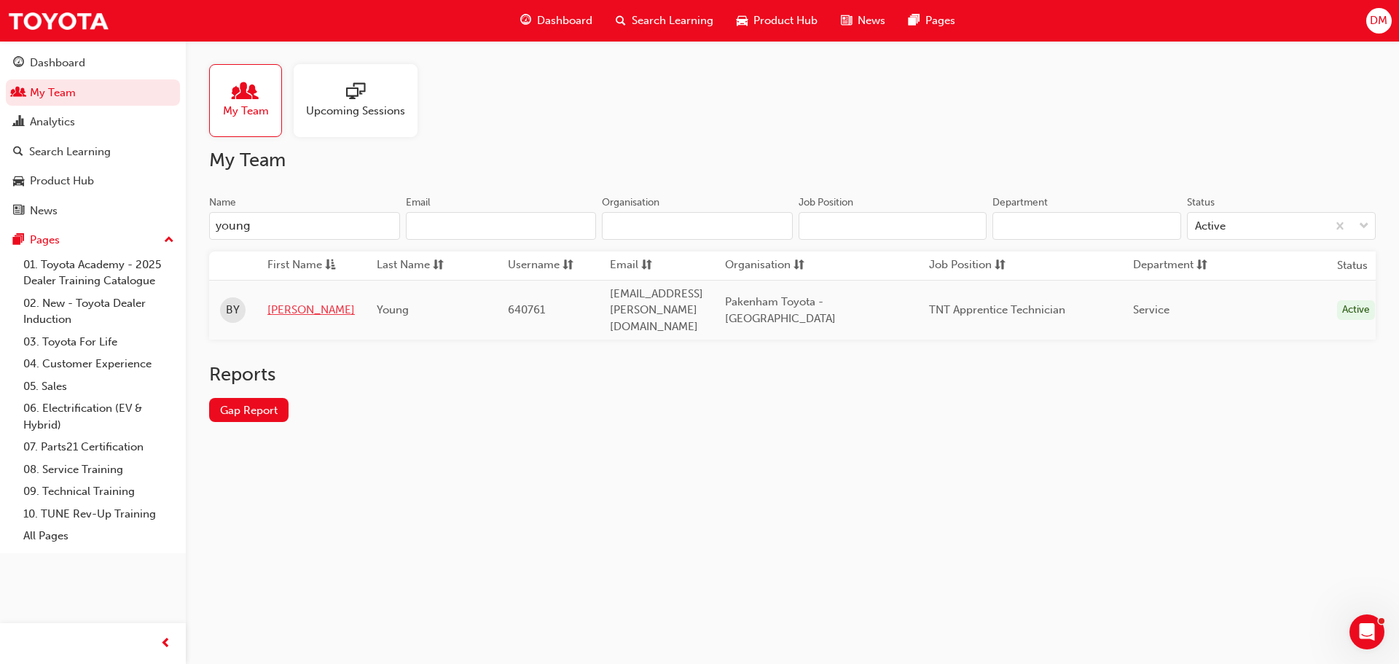
type input "young"
click at [284, 302] on link "[PERSON_NAME]" at bounding box center [310, 310] width 87 height 17
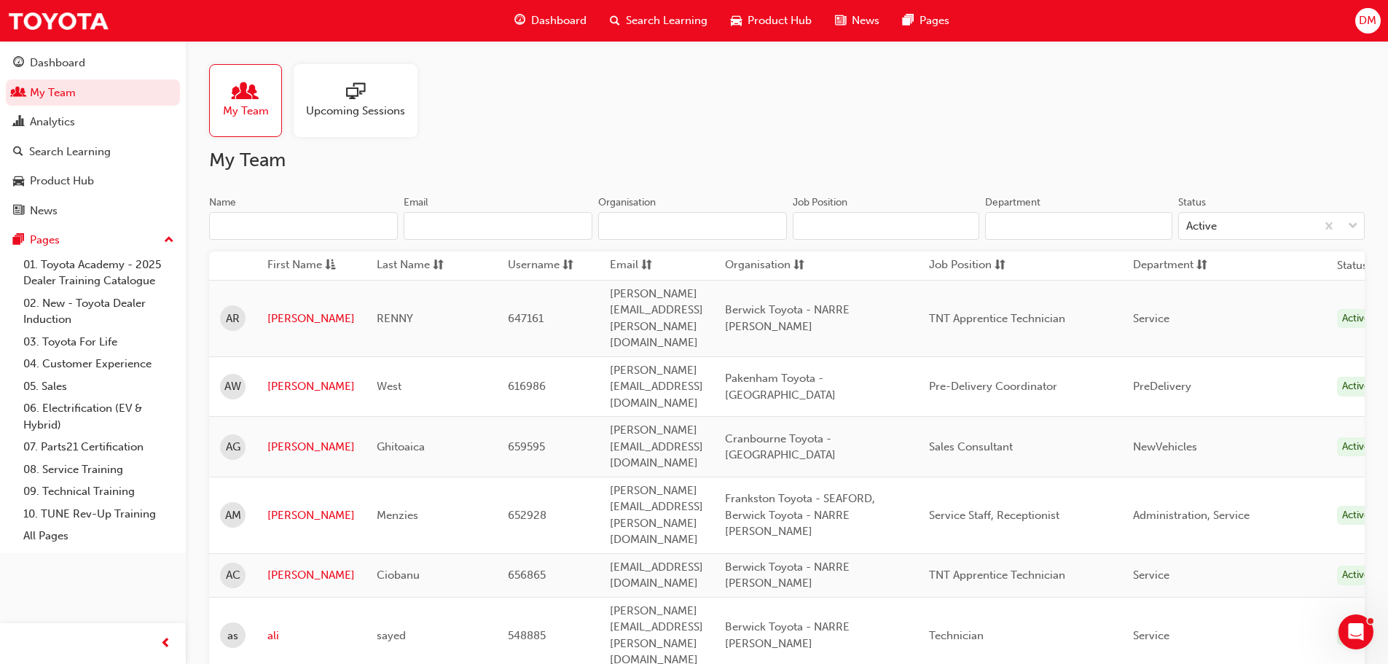
click at [245, 227] on input "Name" at bounding box center [303, 226] width 189 height 28
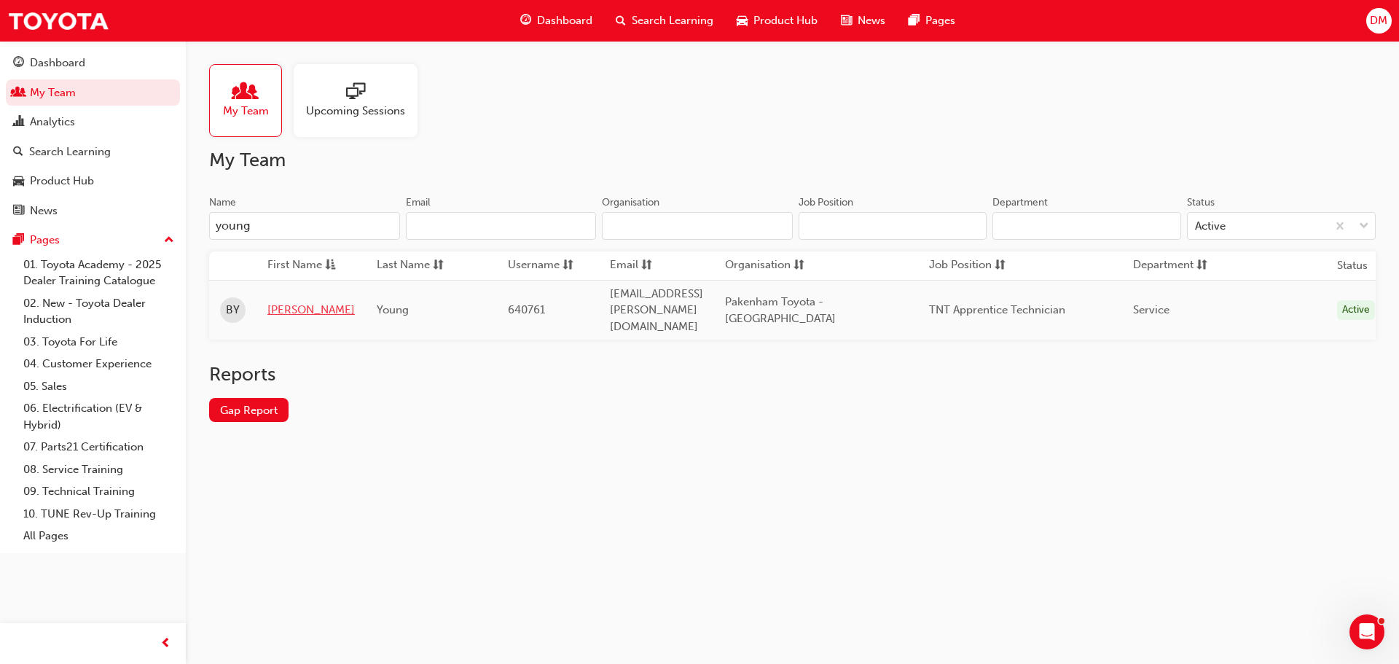
type input "young"
click at [276, 302] on link "[PERSON_NAME]" at bounding box center [310, 310] width 87 height 17
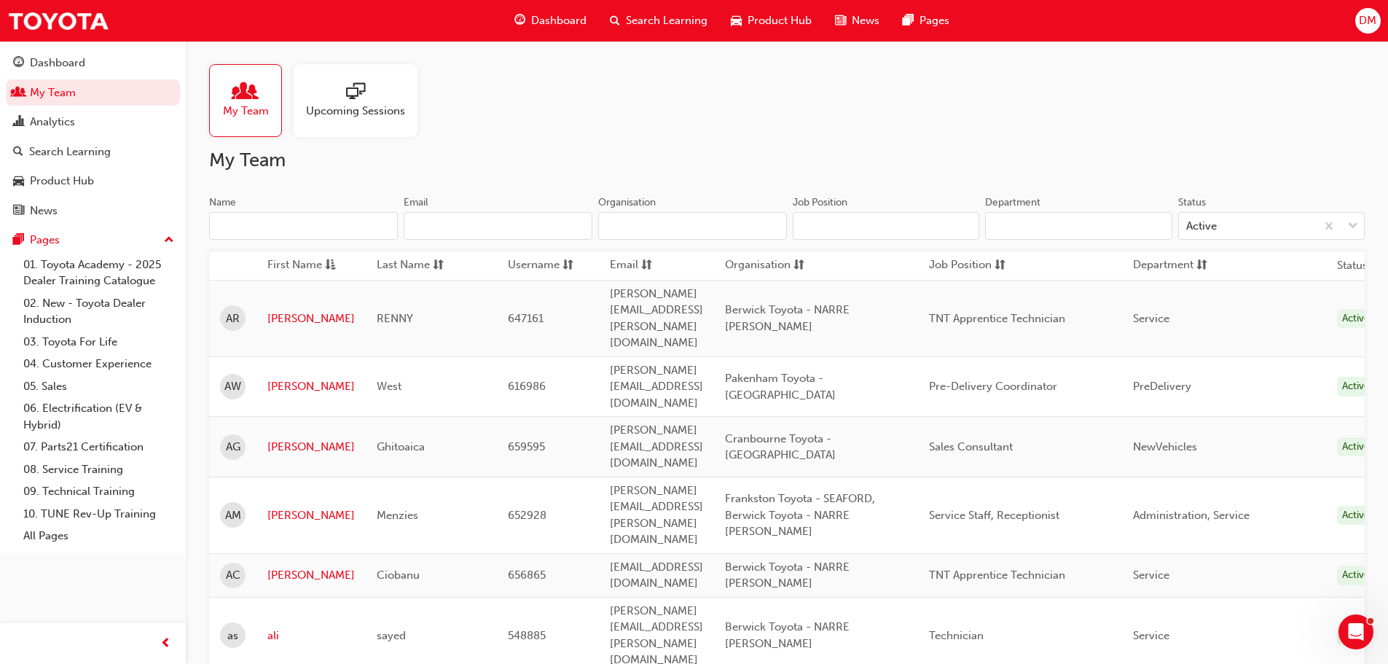
click at [265, 235] on input "Name" at bounding box center [303, 226] width 189 height 28
click at [269, 228] on input "Name" at bounding box center [303, 226] width 189 height 28
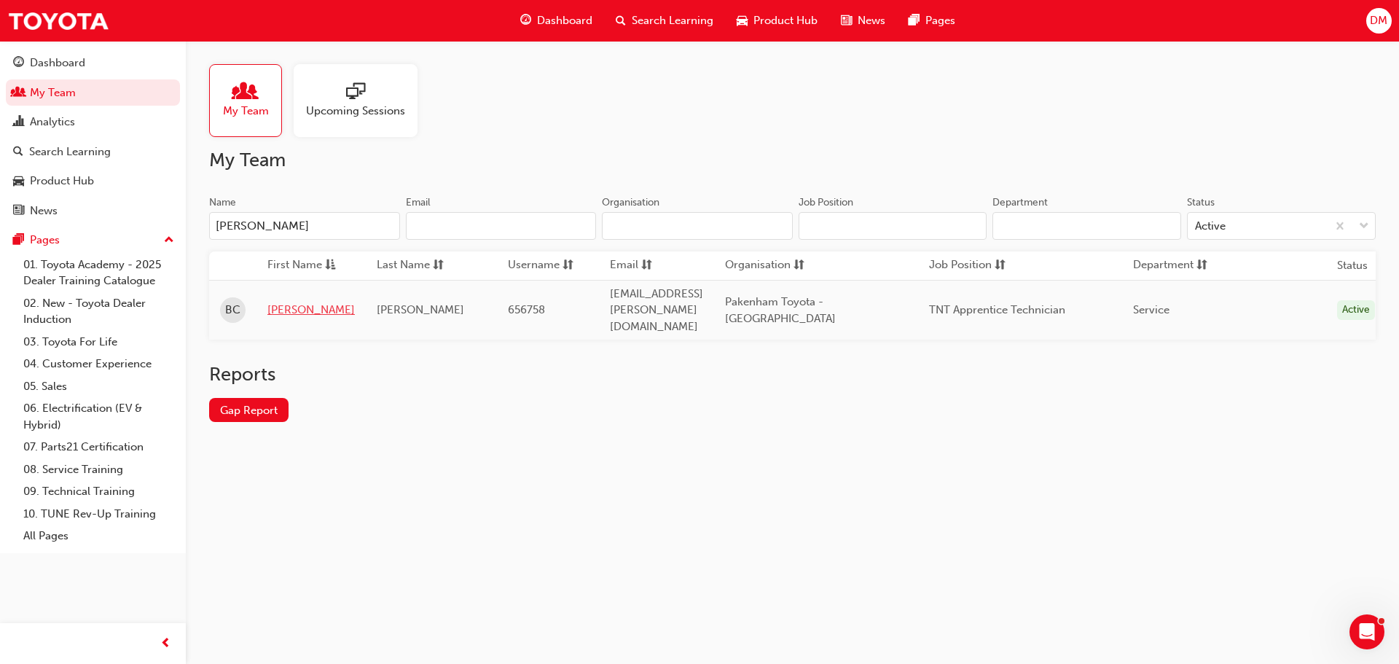
type input "[PERSON_NAME]"
click at [276, 302] on link "[PERSON_NAME]" at bounding box center [310, 310] width 87 height 17
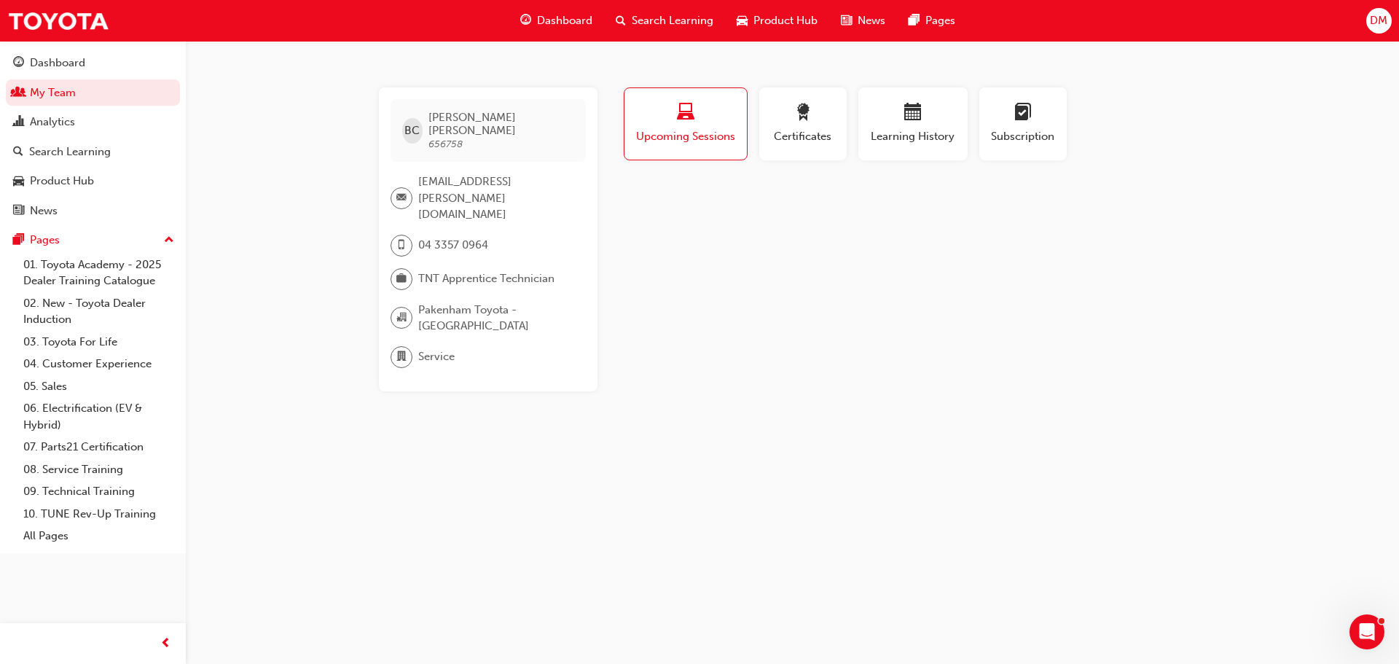
click at [709, 143] on span "Upcoming Sessions" at bounding box center [686, 136] width 101 height 17
click at [805, 138] on span "Certificates" at bounding box center [803, 136] width 66 height 17
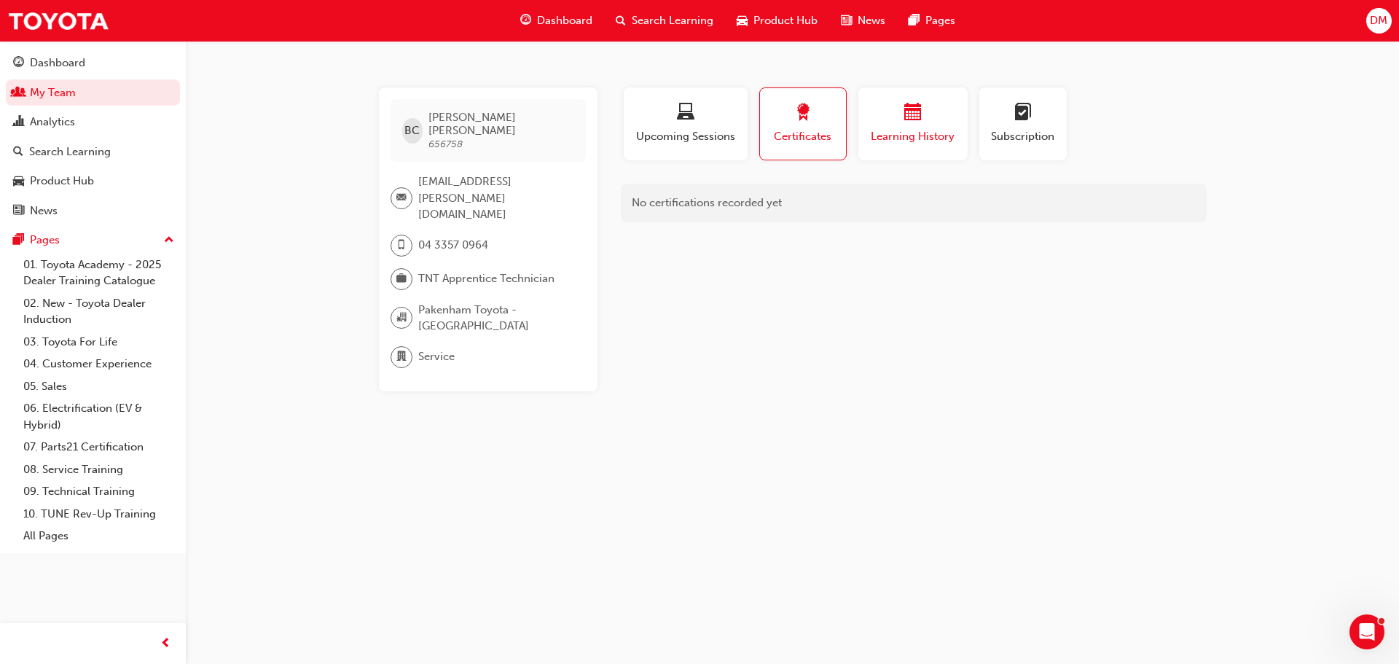
click at [899, 133] on span "Learning History" at bounding box center [913, 136] width 87 height 17
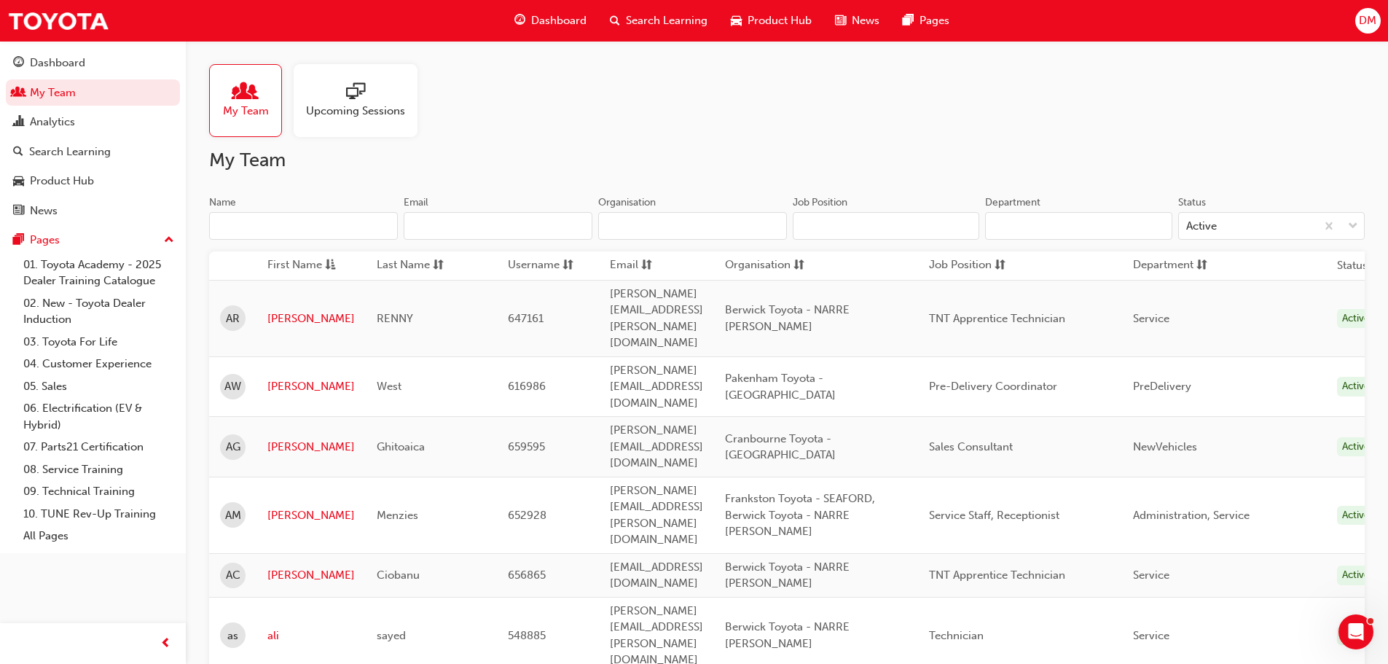
click at [265, 227] on input "Name" at bounding box center [303, 226] width 189 height 28
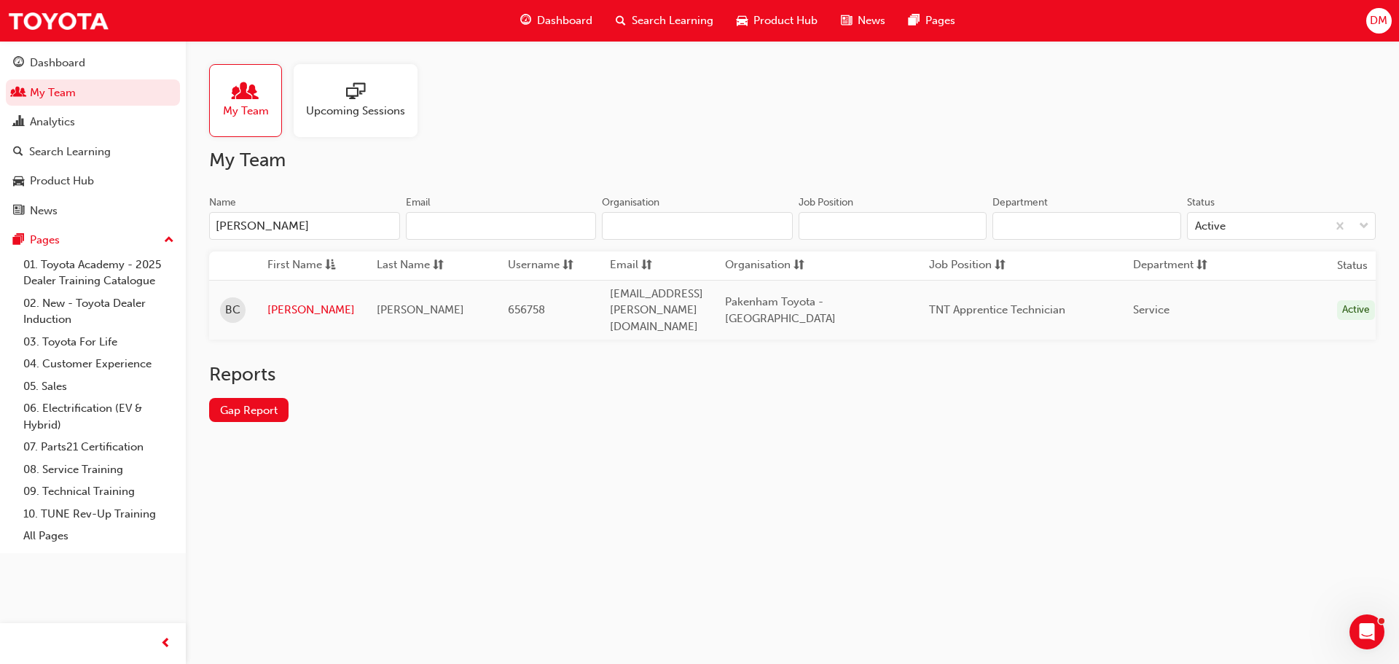
type input "[PERSON_NAME]"
click at [278, 302] on link "[PERSON_NAME]" at bounding box center [310, 310] width 87 height 17
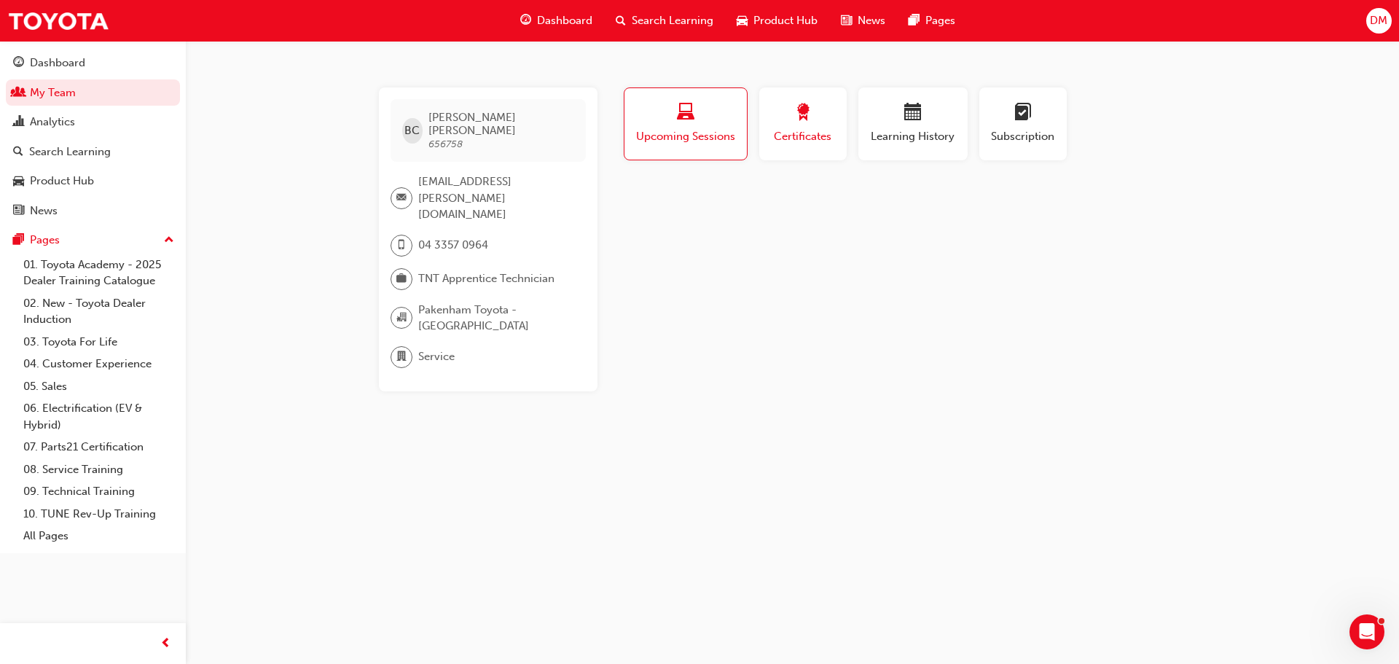
click at [799, 137] on span "Certificates" at bounding box center [803, 136] width 66 height 17
click at [695, 136] on span "Upcoming Sessions" at bounding box center [686, 136] width 102 height 17
click at [896, 138] on span "Learning History" at bounding box center [913, 136] width 87 height 17
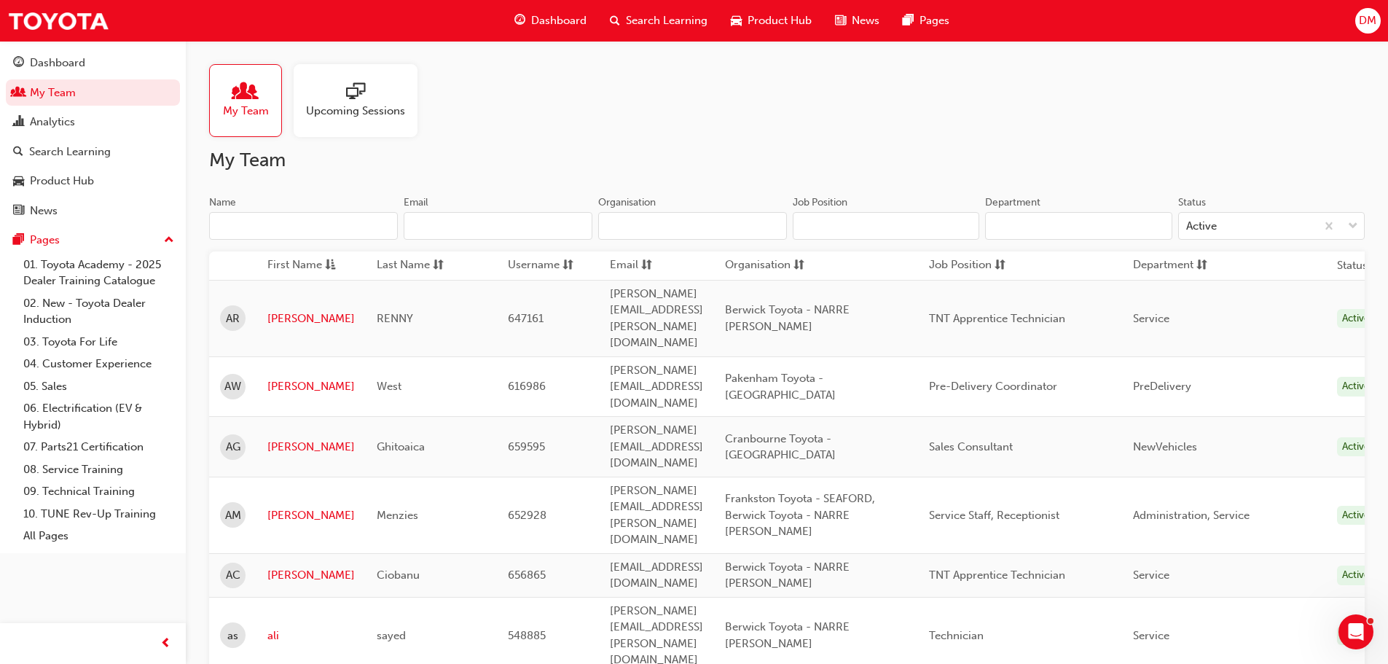
click at [247, 230] on input "Name" at bounding box center [303, 226] width 189 height 28
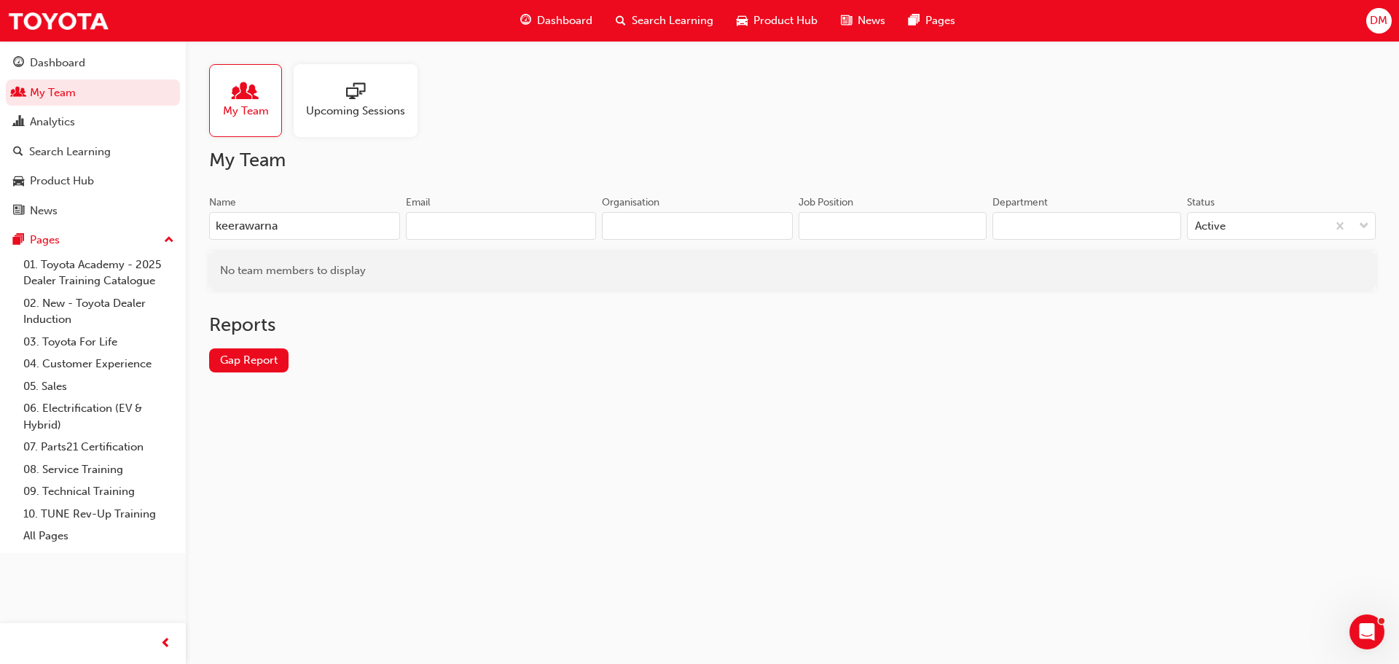
drag, startPoint x: 279, startPoint y: 233, endPoint x: 0, endPoint y: 138, distance: 295.0
click at [0, 138] on div "Dashboard My Team Analytics Search Learning Product Hub News Pages Pages 01. To…" at bounding box center [699, 332] width 1399 height 664
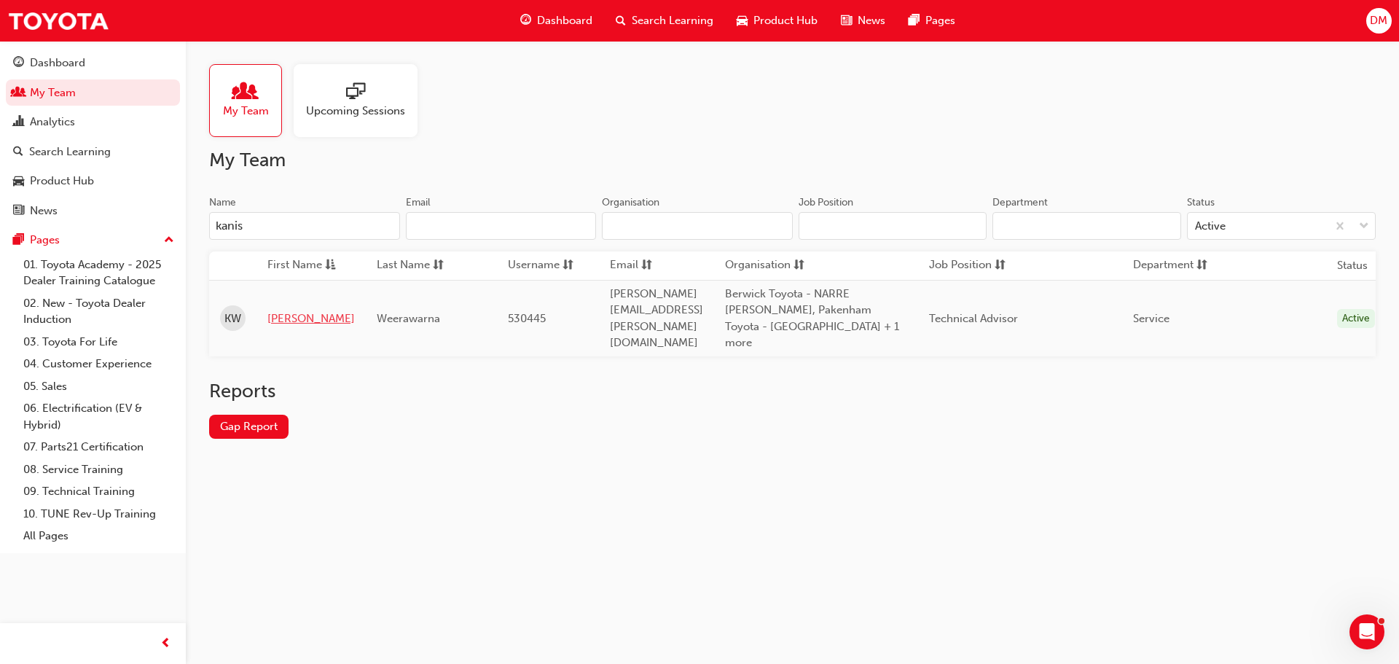
type input "kanis"
click at [290, 310] on link "[PERSON_NAME]" at bounding box center [310, 318] width 87 height 17
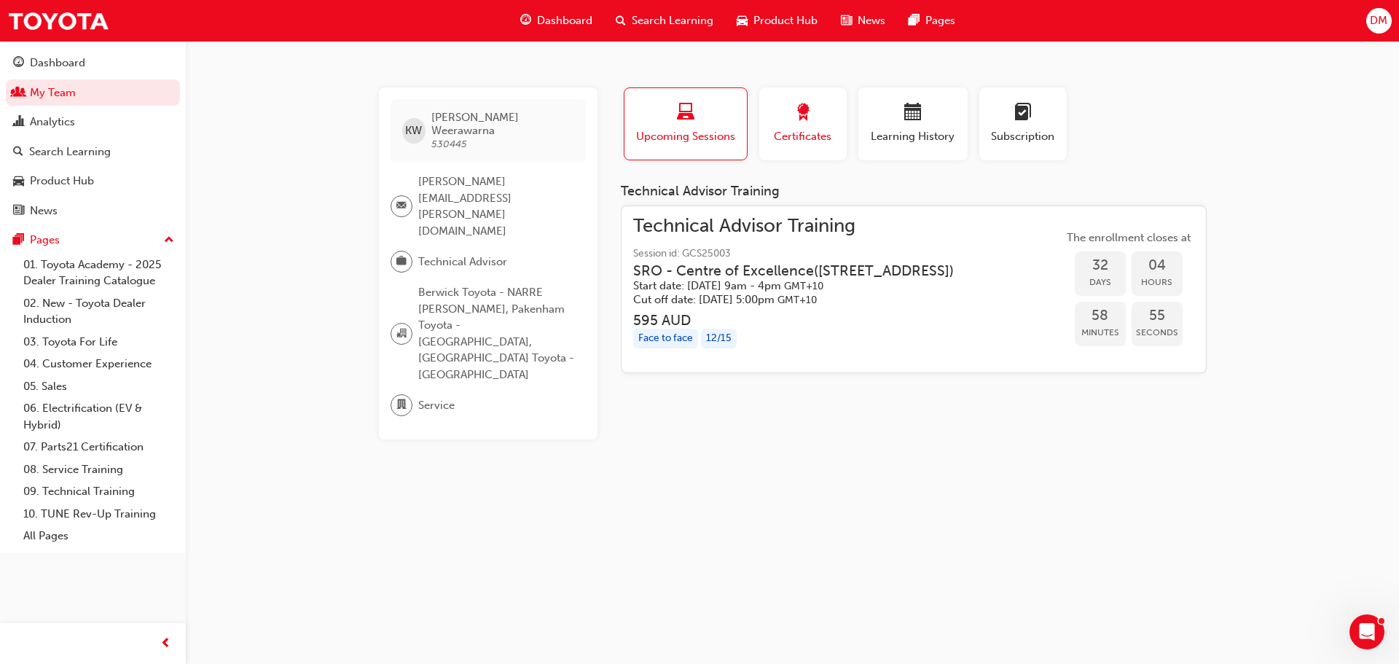
click at [813, 142] on span "Certificates" at bounding box center [803, 136] width 66 height 17
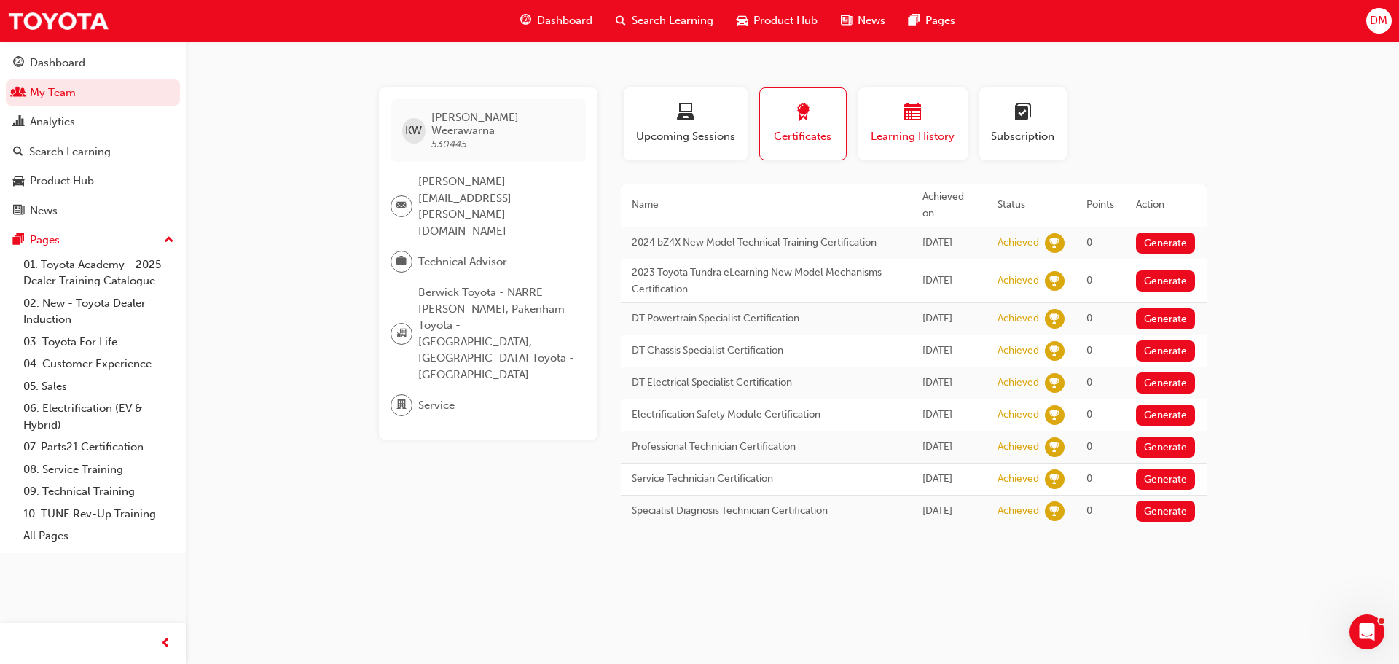
click at [911, 138] on span "Learning History" at bounding box center [913, 136] width 87 height 17
